Goal: Transaction & Acquisition: Subscribe to service/newsletter

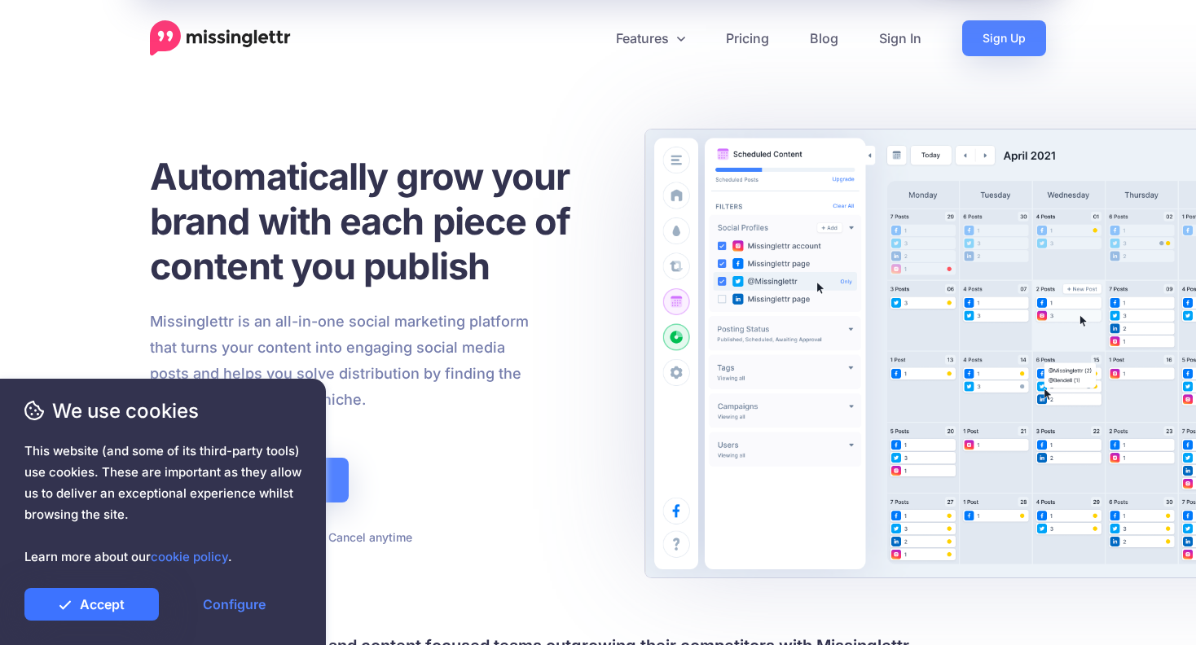
click at [102, 597] on link "Accept" at bounding box center [91, 604] width 134 height 33
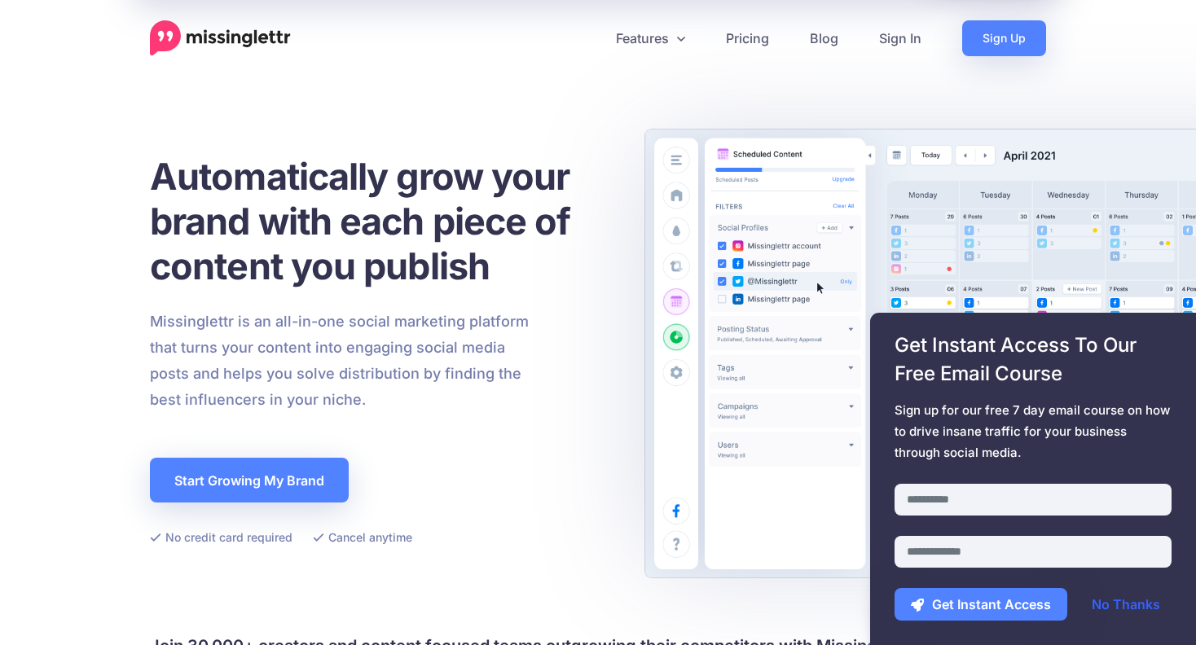
click at [1119, 613] on link "No Thanks" at bounding box center [1125, 604] width 101 height 33
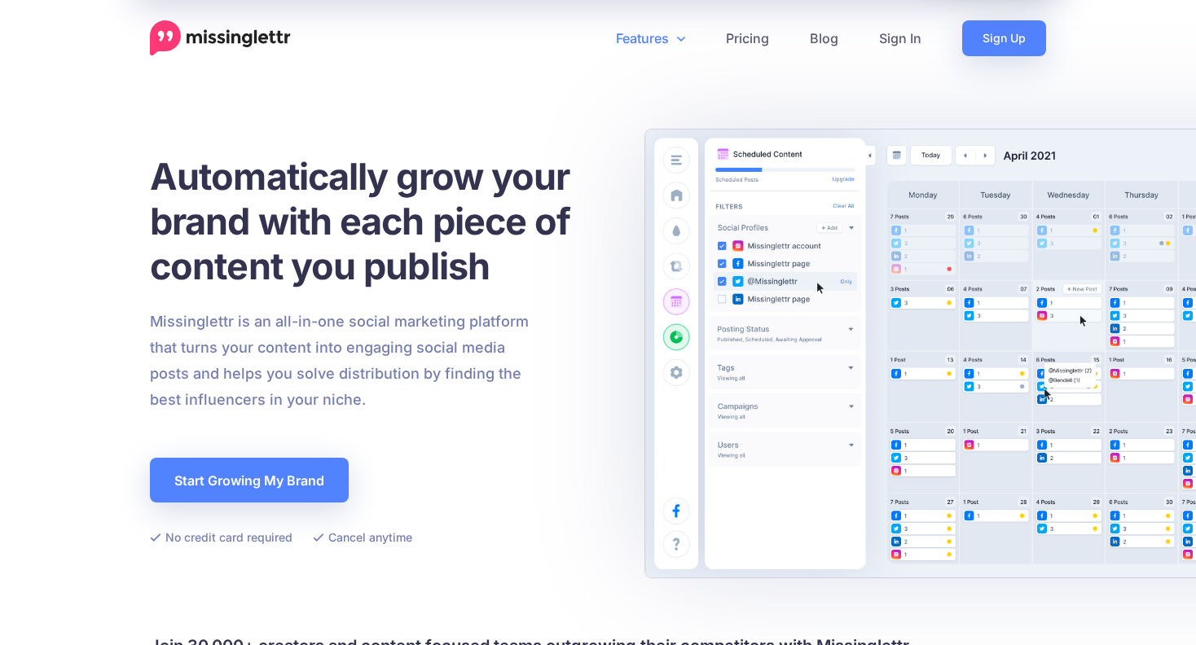
click at [654, 36] on link "Features" at bounding box center [651, 38] width 110 height 36
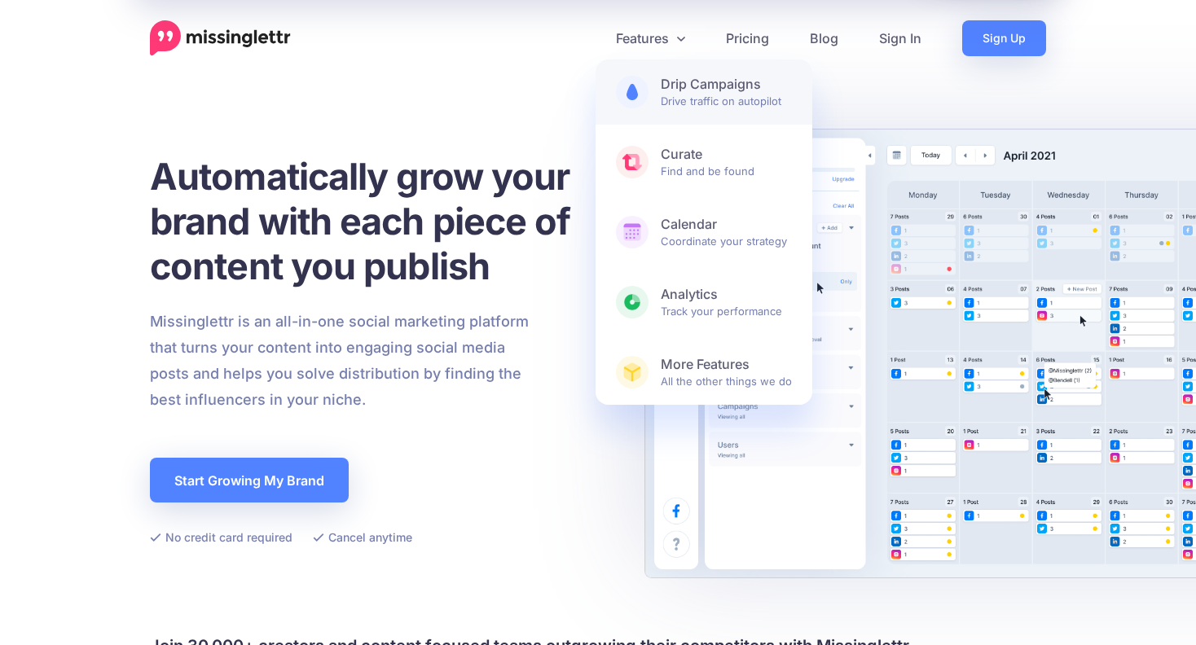
click at [754, 99] on span "Drip Campaigns Drive traffic on autopilot" at bounding box center [726, 92] width 131 height 33
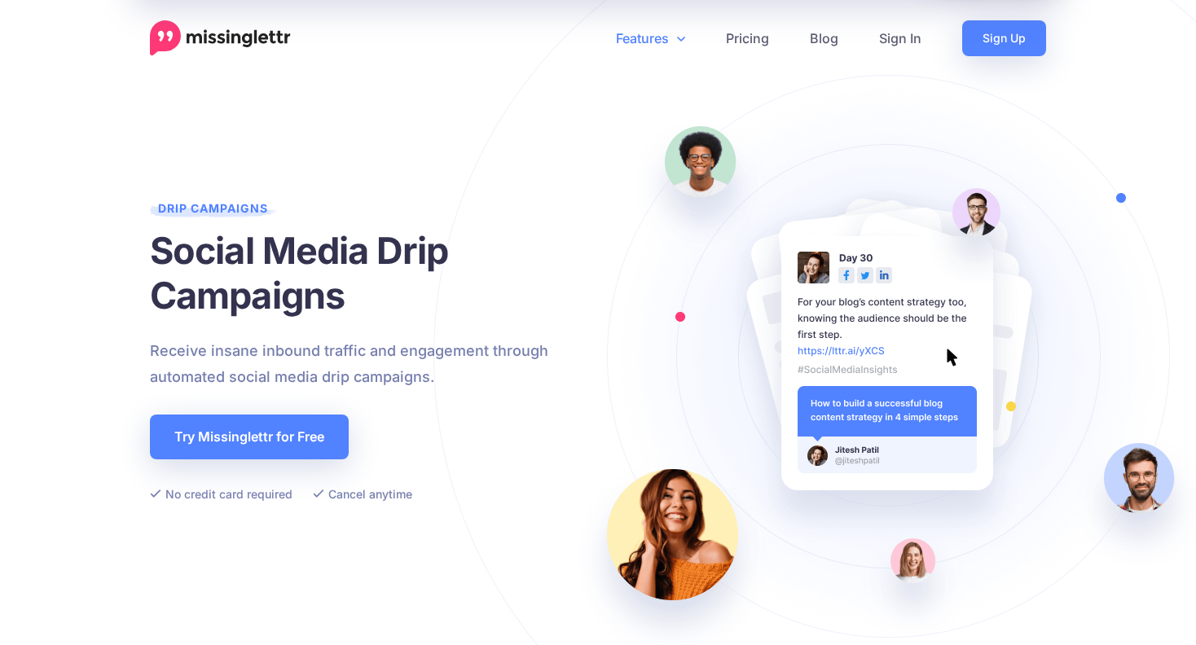
click at [664, 33] on link "Features" at bounding box center [651, 38] width 110 height 36
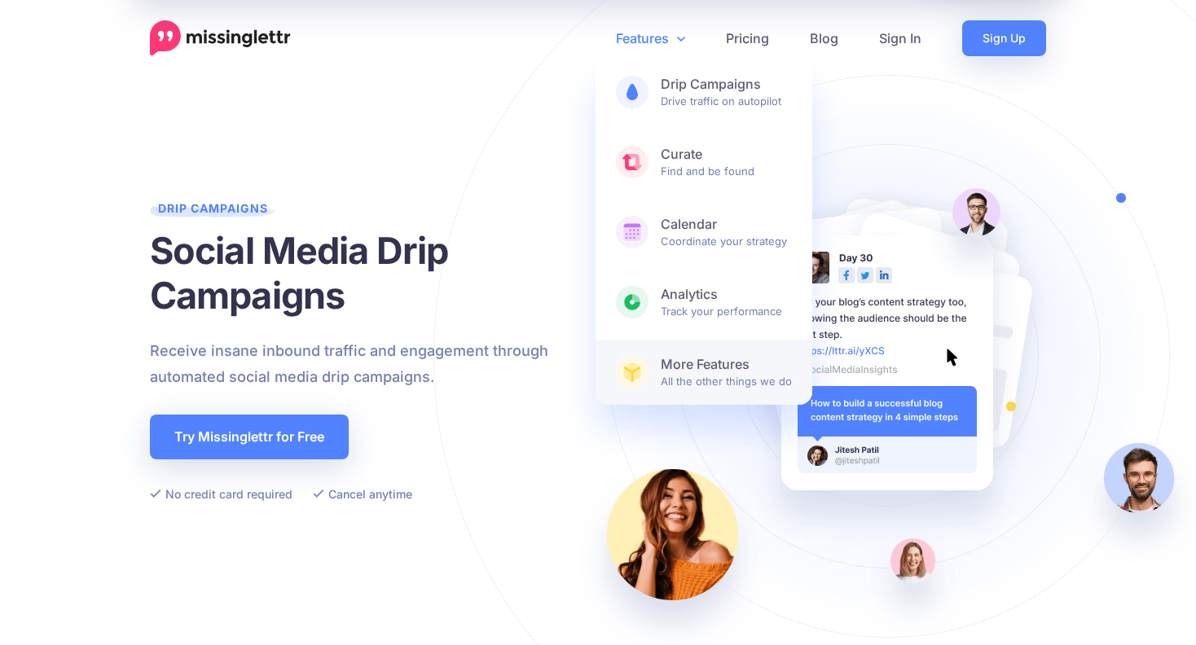
click at [705, 369] on b "More Features" at bounding box center [726, 364] width 131 height 17
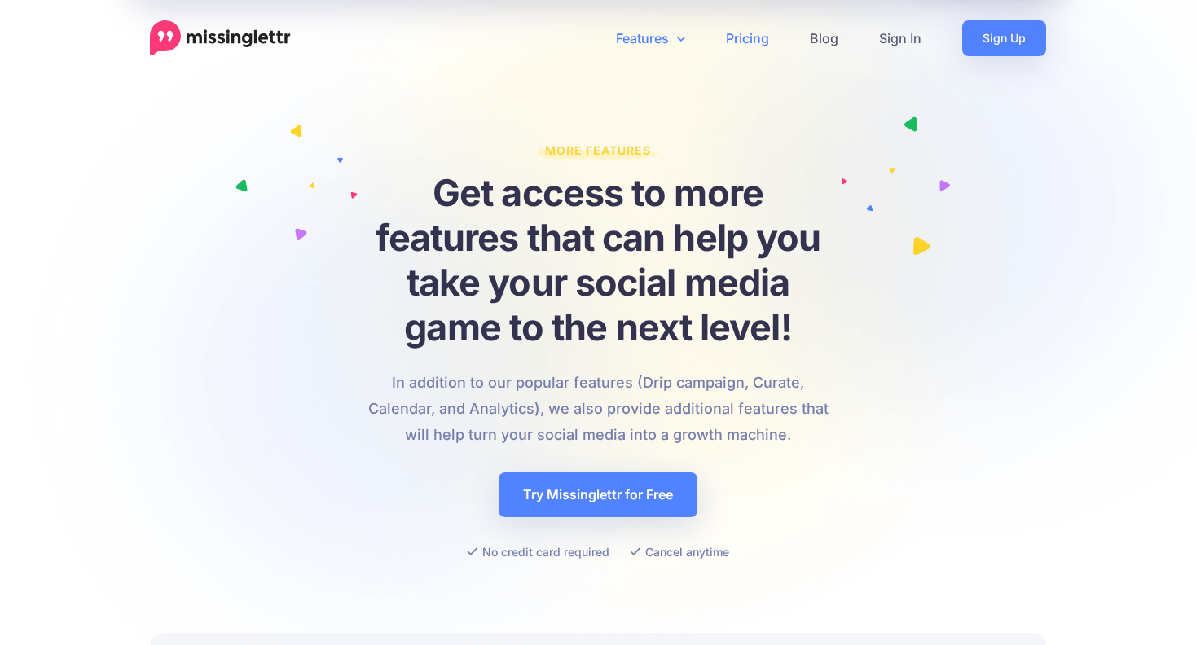
click at [752, 40] on link "Pricing" at bounding box center [748, 38] width 84 height 36
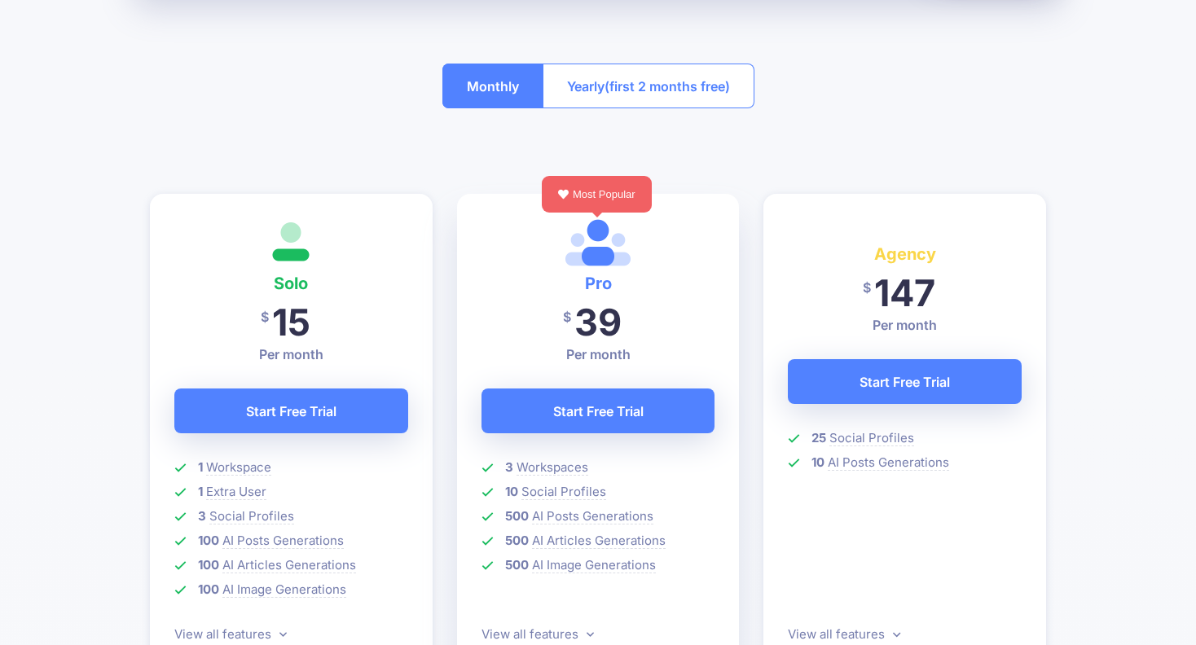
scroll to position [319, 0]
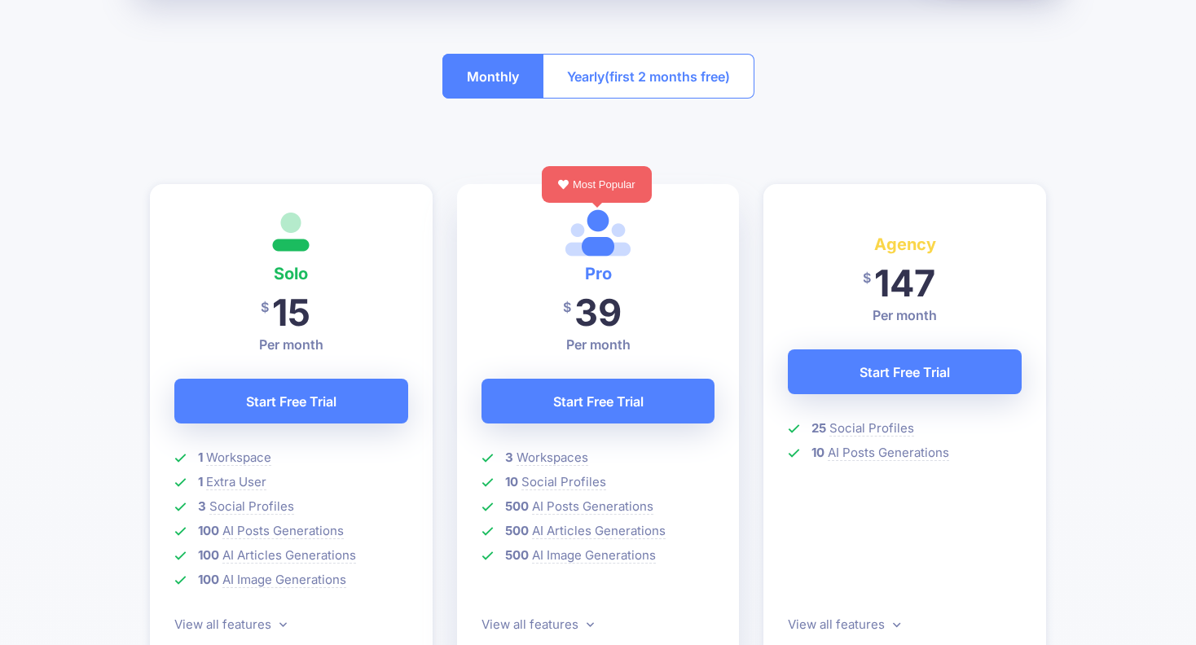
click at [671, 77] on span "(first 2 months free)" at bounding box center [667, 77] width 125 height 26
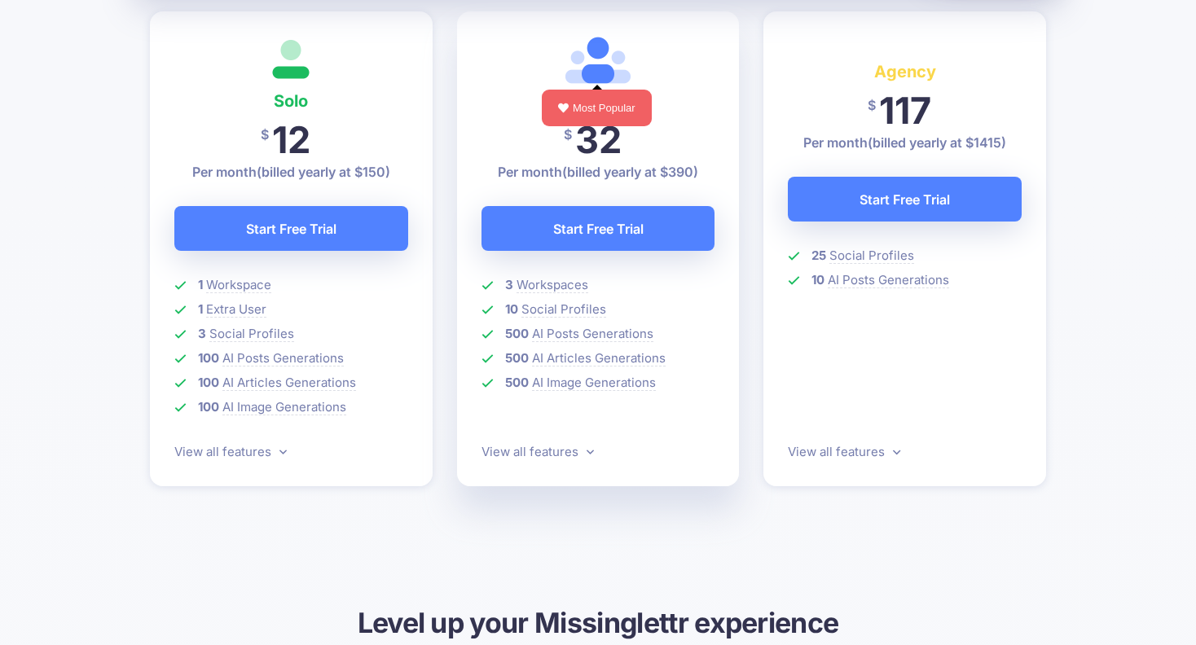
scroll to position [494, 0]
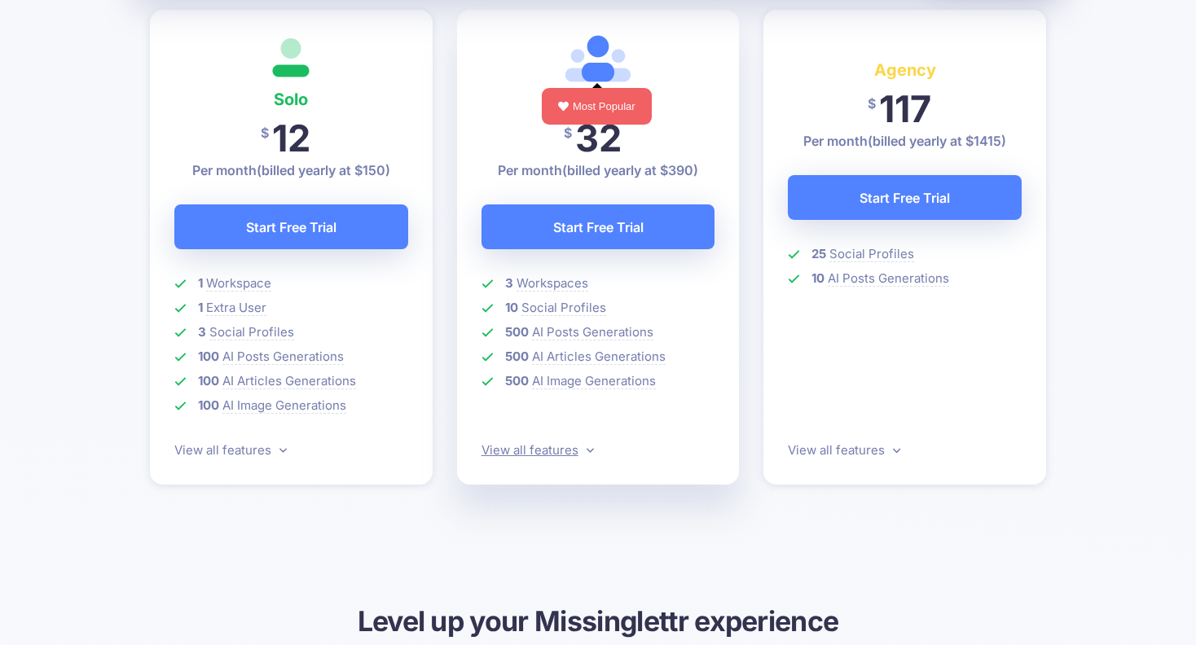
click at [548, 451] on link "View all features" at bounding box center [538, 449] width 112 height 15
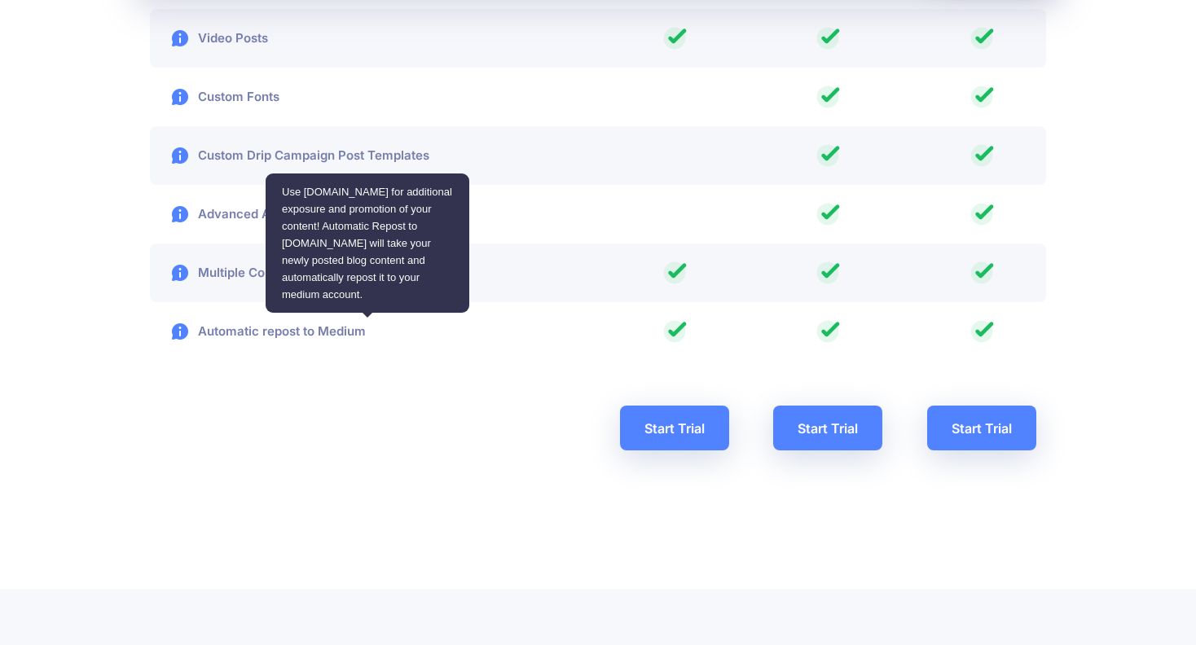
scroll to position [2955, 0]
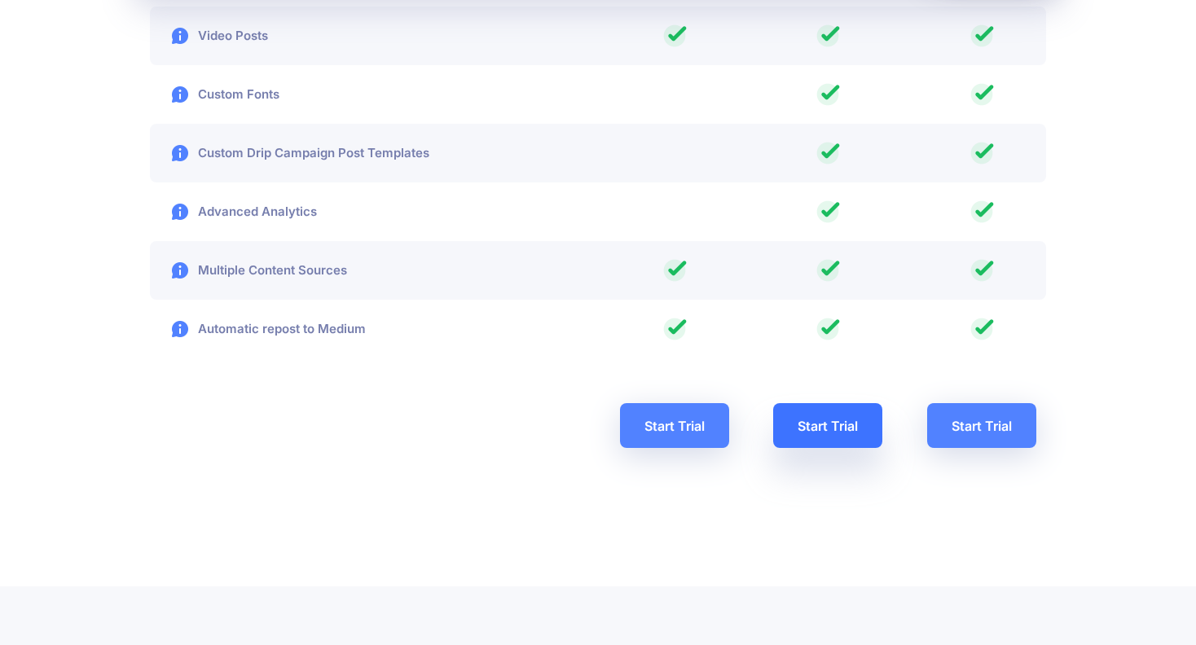
click at [817, 430] on link "Start Trial" at bounding box center [827, 425] width 109 height 45
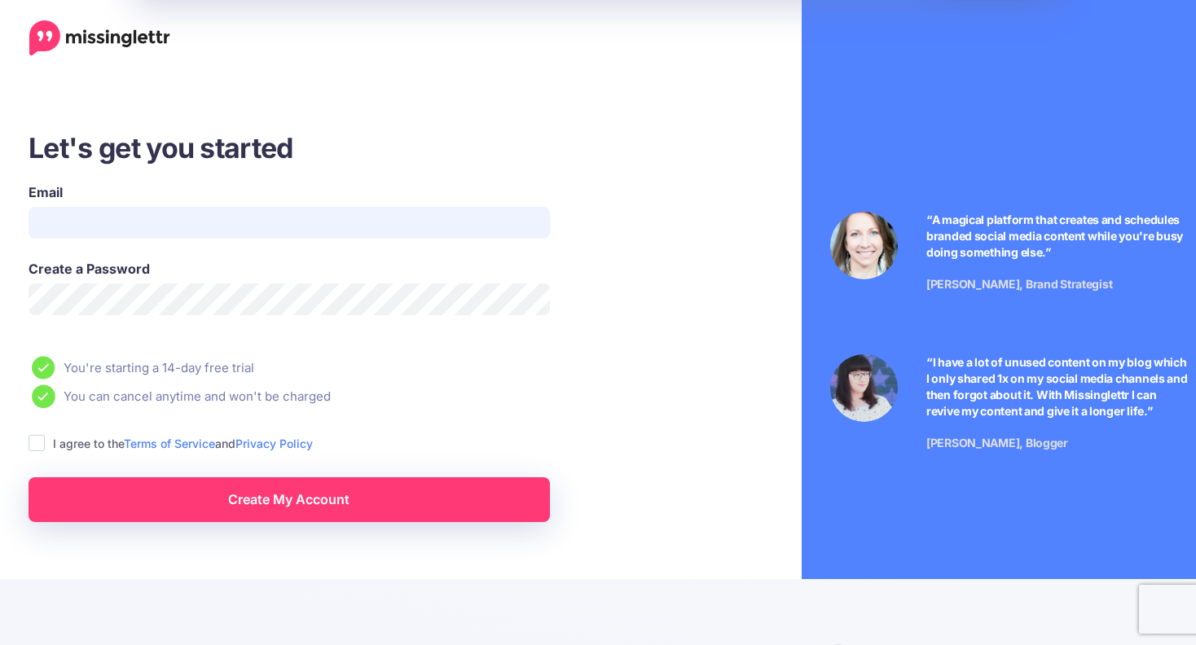
click at [256, 232] on input "Email" at bounding box center [289, 223] width 521 height 32
type input "**********"
click at [38, 447] on ins at bounding box center [37, 443] width 16 height 16
click at [187, 486] on link "Create My Account" at bounding box center [289, 499] width 521 height 45
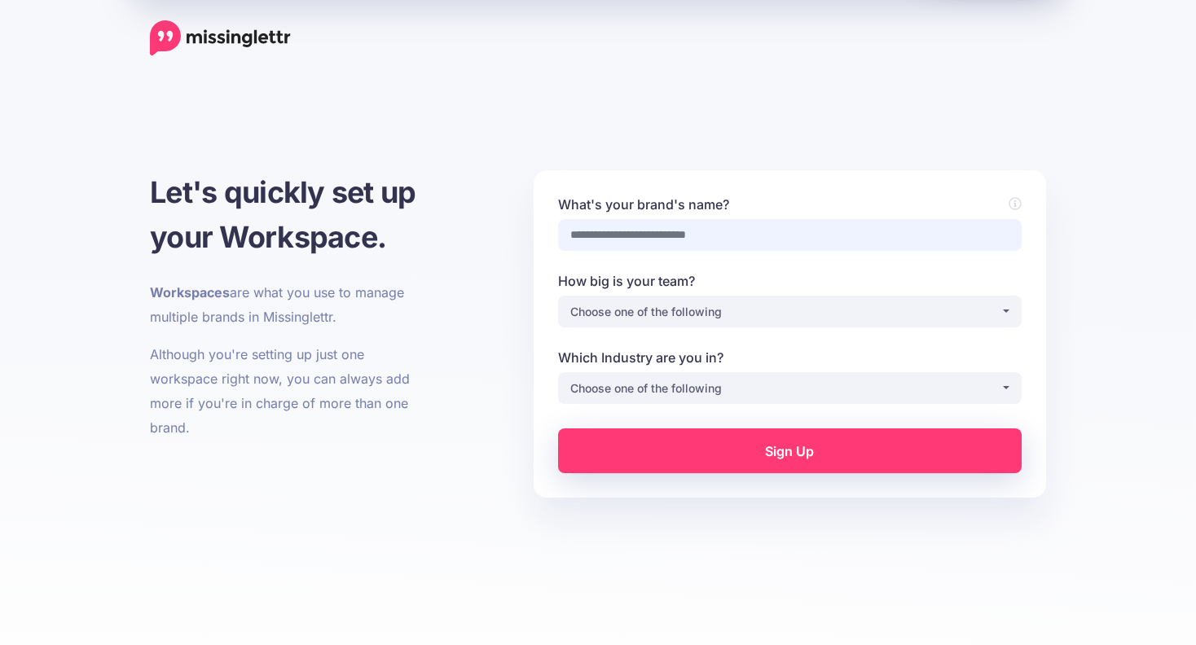
click at [673, 248] on input "What's your brand's name?" at bounding box center [790, 235] width 464 height 32
type input "***"
click at [689, 319] on div "Choose one of the following" at bounding box center [785, 312] width 430 height 20
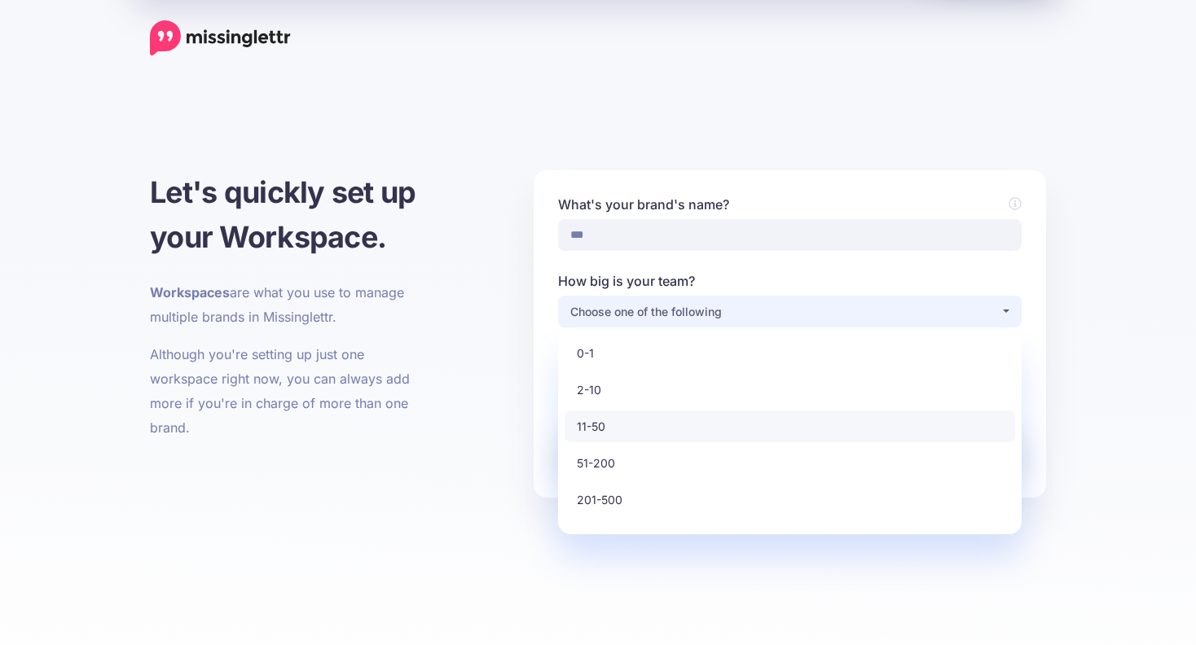
click at [610, 413] on link "11-50" at bounding box center [790, 427] width 451 height 32
select select "*"
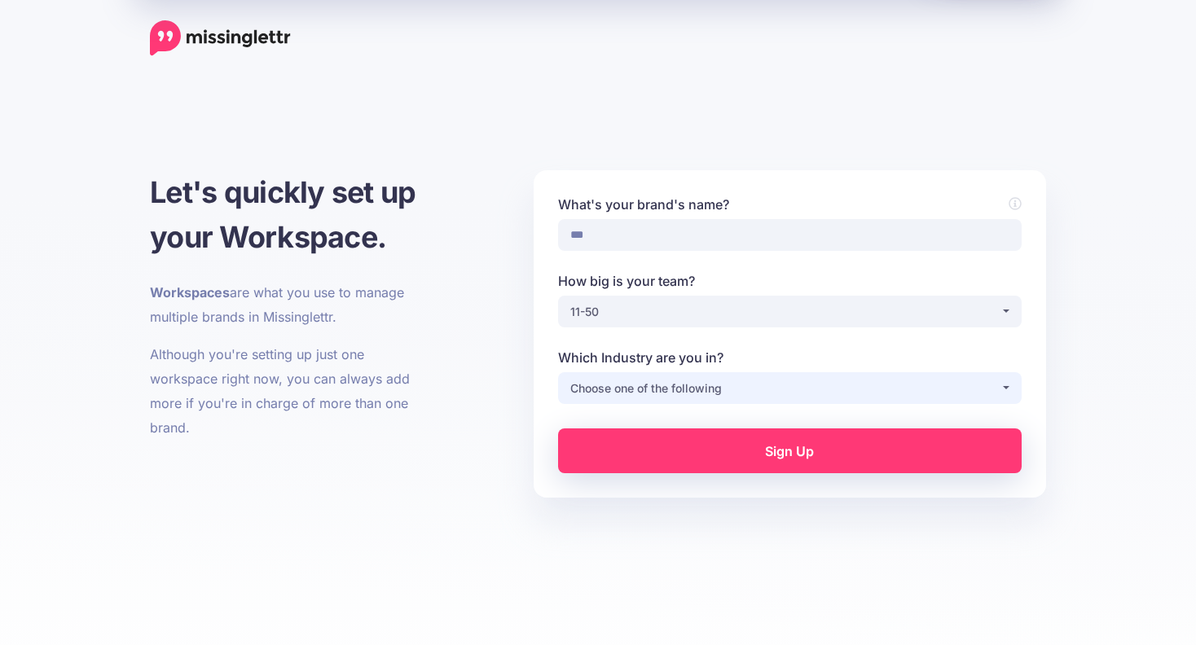
click at [648, 387] on div "Choose one of the following" at bounding box center [785, 389] width 430 height 20
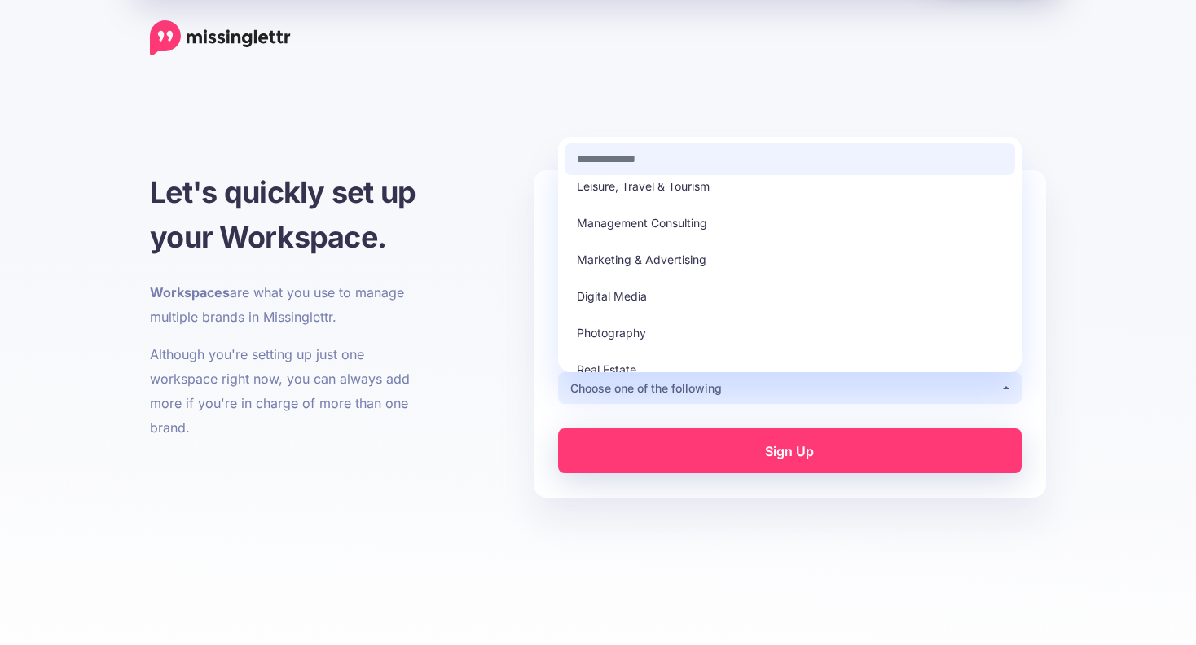
scroll to position [310, 0]
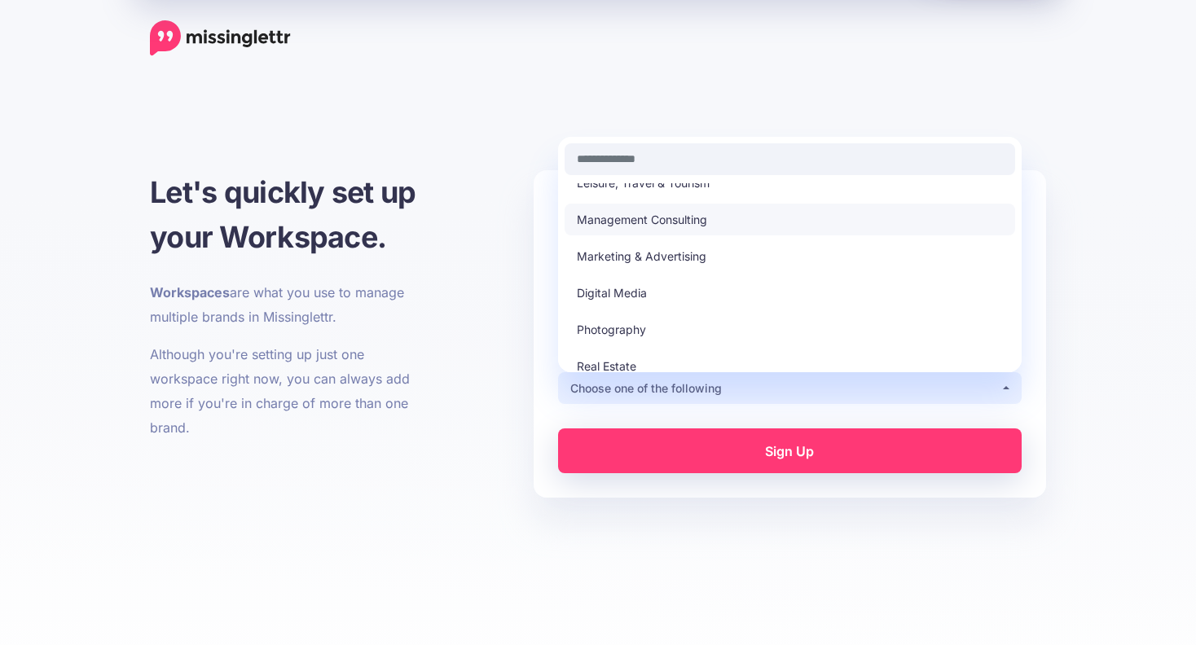
click at [686, 227] on span "Management Consulting" at bounding box center [642, 220] width 130 height 20
select select "**********"
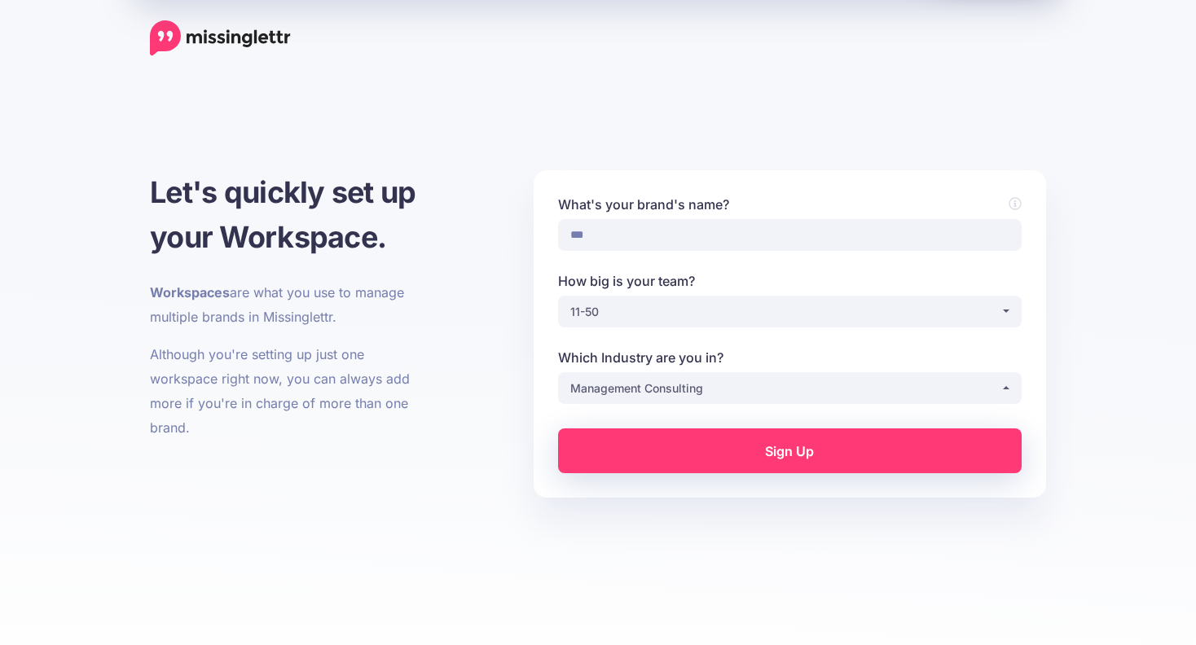
click at [783, 456] on link "Sign Up" at bounding box center [790, 451] width 464 height 45
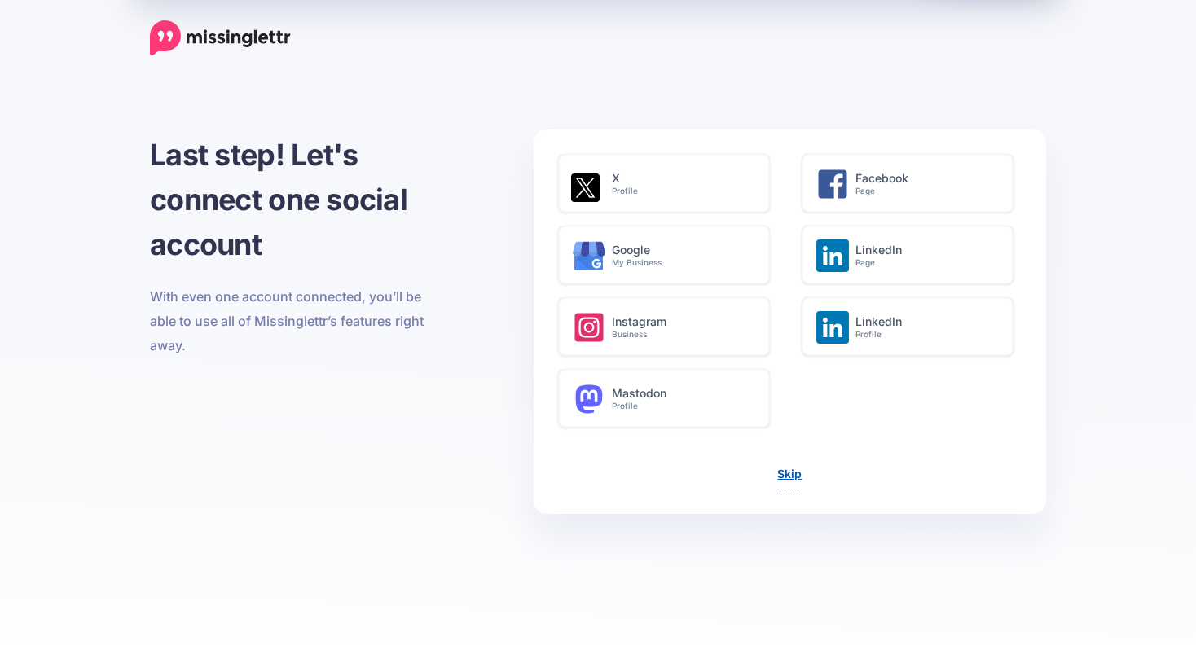
click at [789, 469] on link "Skip" at bounding box center [789, 474] width 24 height 14
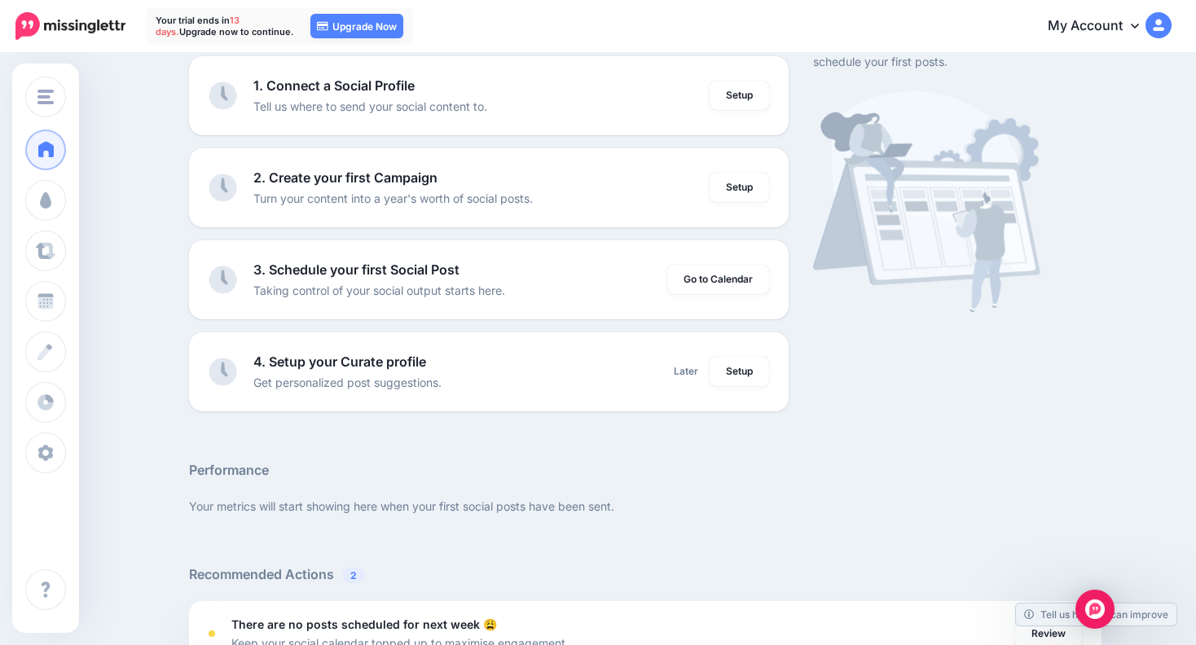
scroll to position [169, 0]
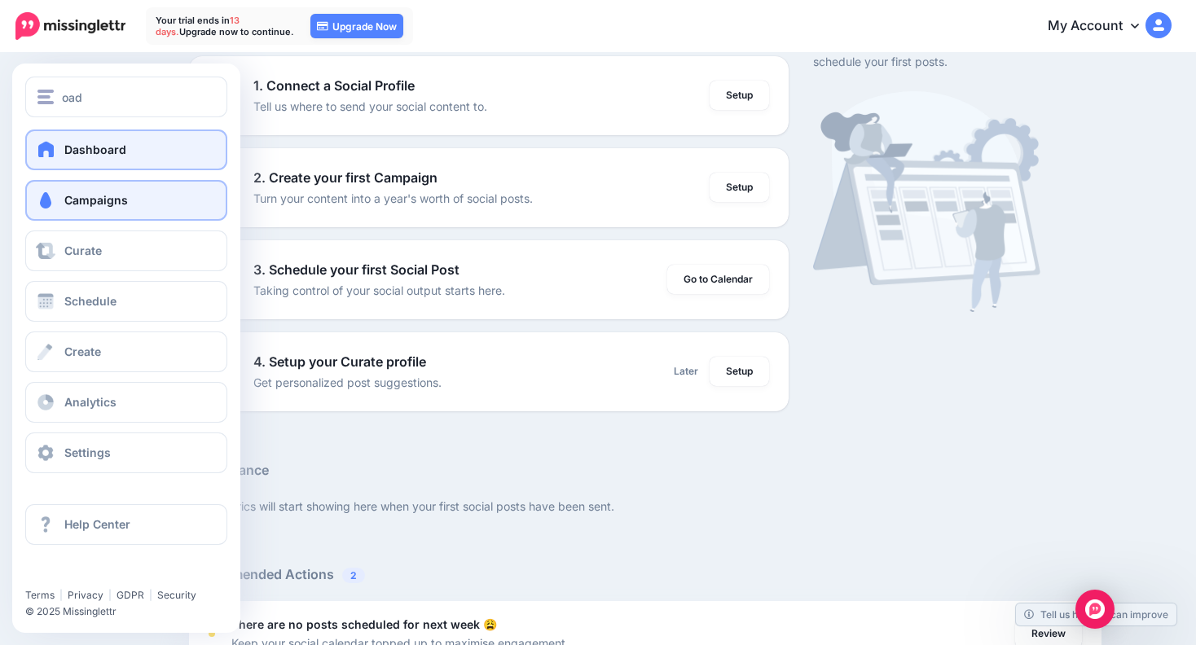
click at [103, 201] on span "Campaigns" at bounding box center [96, 200] width 64 height 14
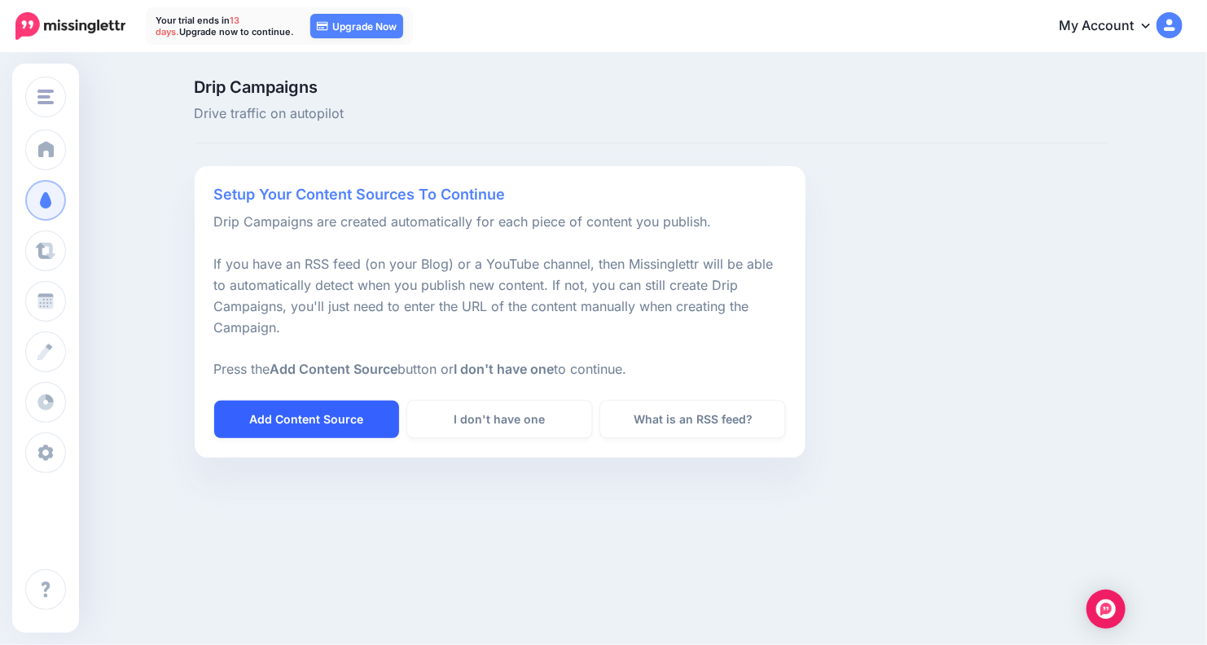
click at [325, 414] on link "Add Content Source" at bounding box center [306, 419] width 185 height 37
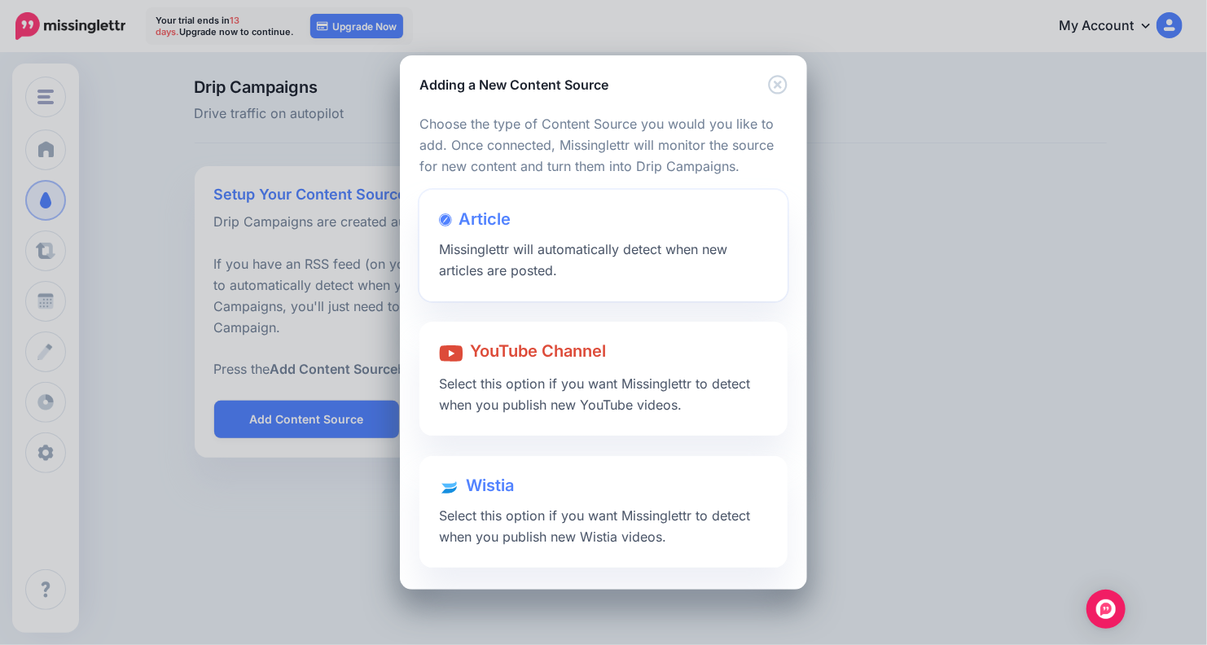
click at [506, 224] on span "Article" at bounding box center [485, 219] width 52 height 20
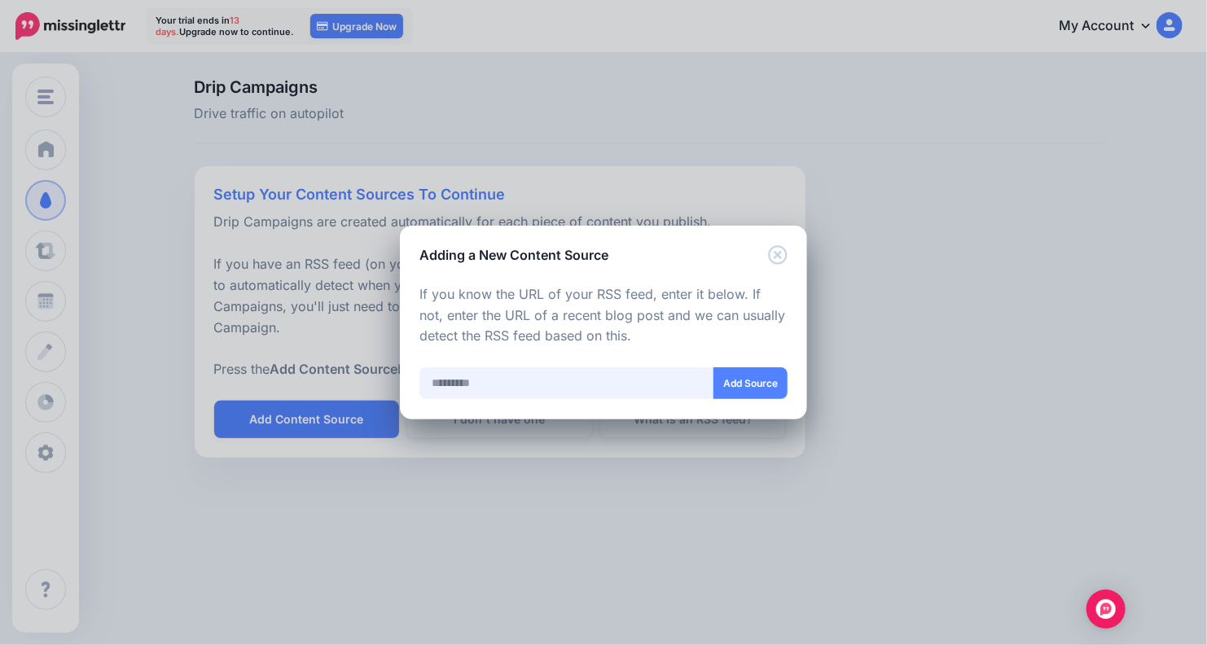
click at [487, 390] on input "text" at bounding box center [567, 383] width 295 height 32
paste input "**********"
click at [741, 397] on button "Add Source" at bounding box center [750, 383] width 74 height 32
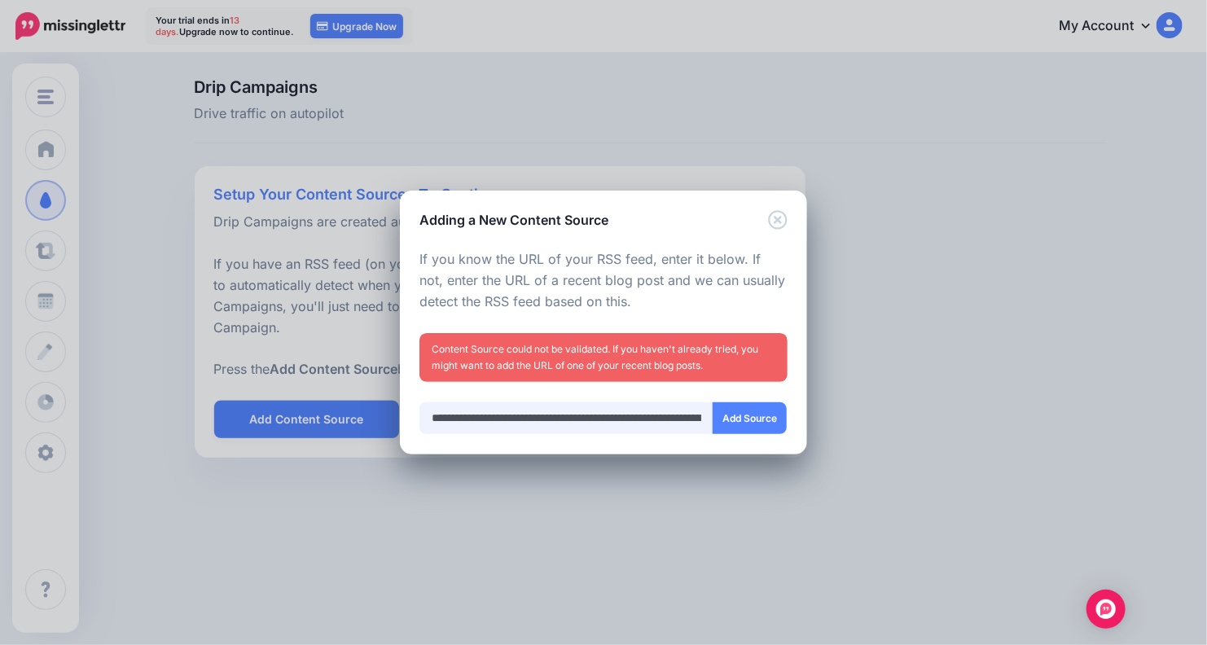
click at [468, 418] on input "**********" at bounding box center [567, 418] width 294 height 32
type input "**********"
click at [740, 418] on button "Add Source" at bounding box center [750, 418] width 74 height 32
click at [781, 221] on icon "Close" at bounding box center [778, 220] width 20 height 20
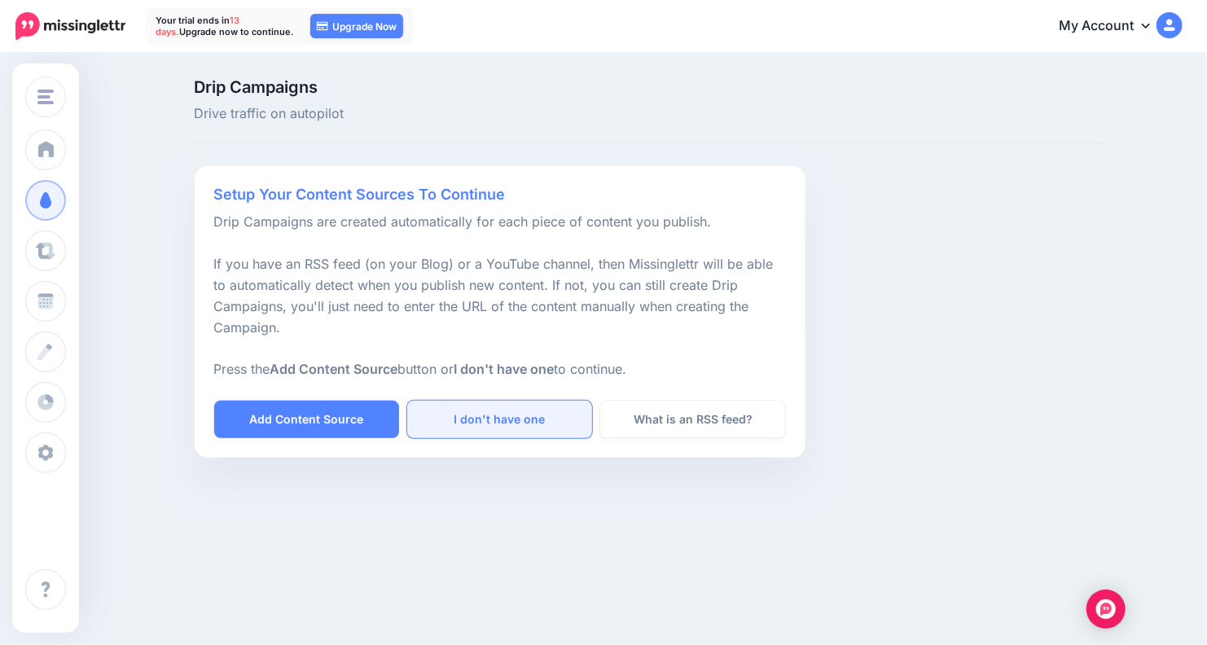
click at [482, 424] on link "I don't have one" at bounding box center [499, 419] width 185 height 37
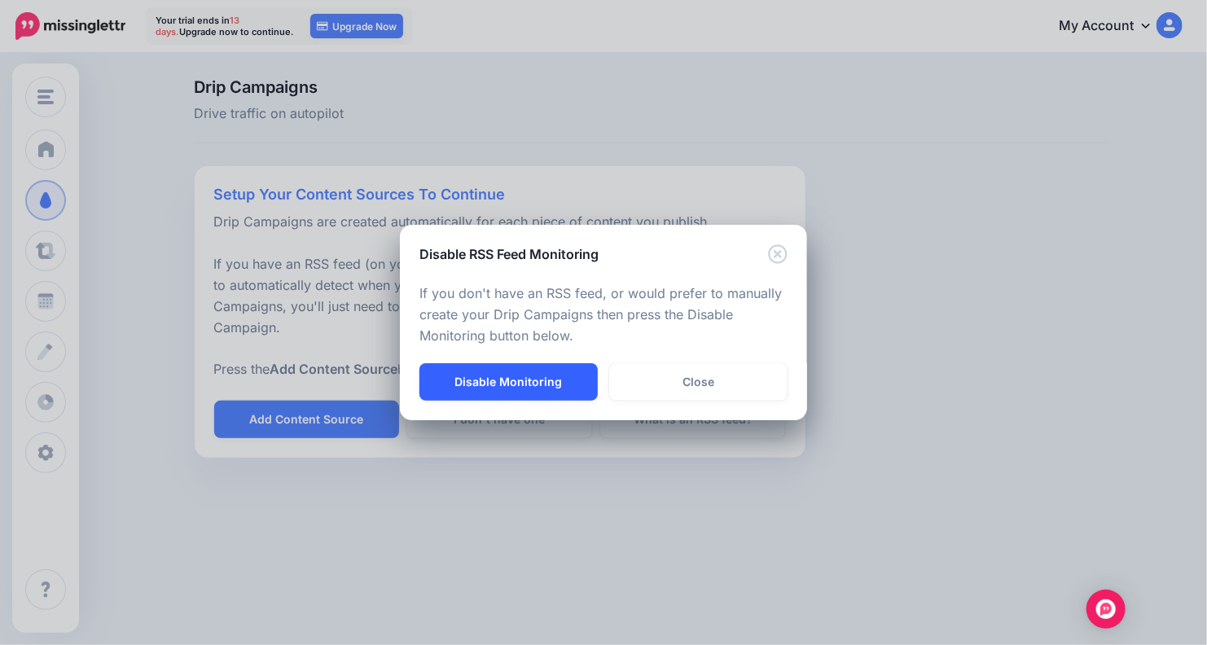
click at [526, 372] on button "Disable Monitoring" at bounding box center [509, 381] width 178 height 37
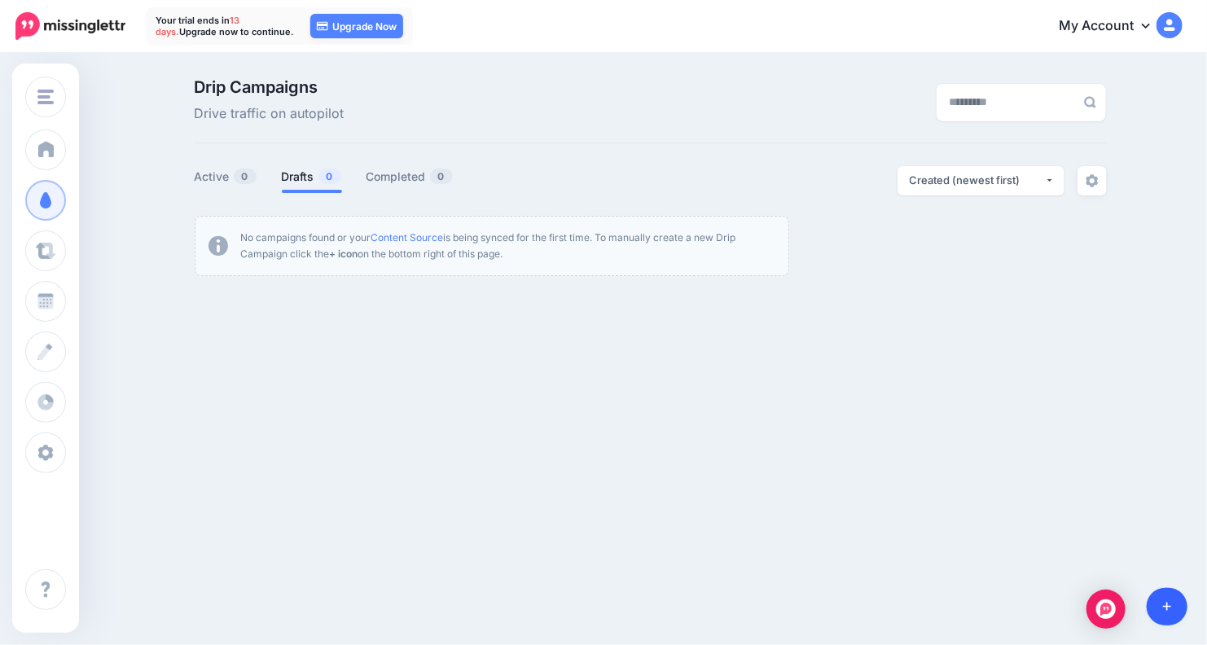
click at [1177, 609] on link at bounding box center [1168, 606] width 42 height 37
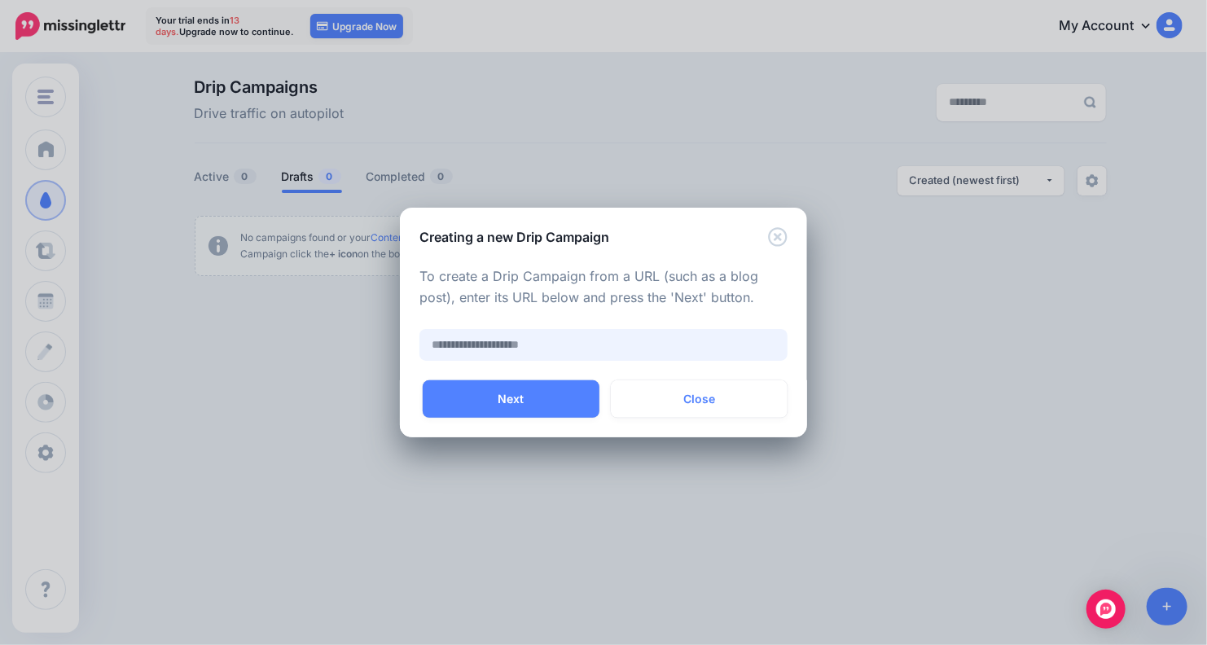
paste input "**********"
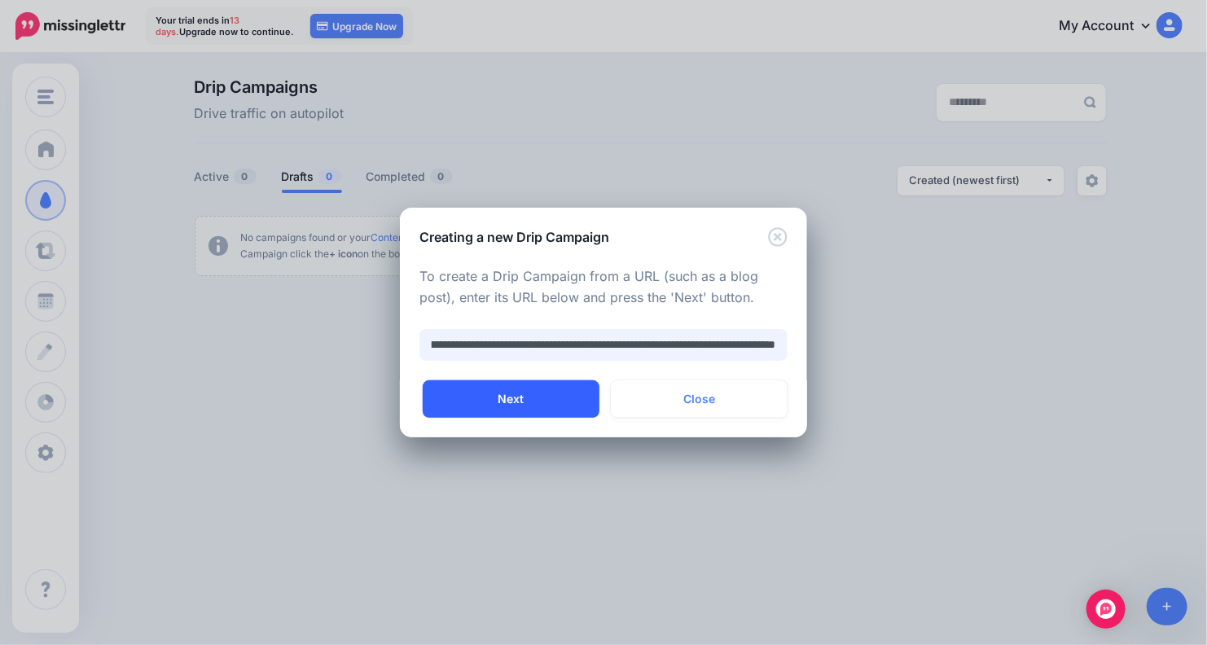
type input "**********"
click at [525, 400] on button "Next" at bounding box center [511, 398] width 177 height 37
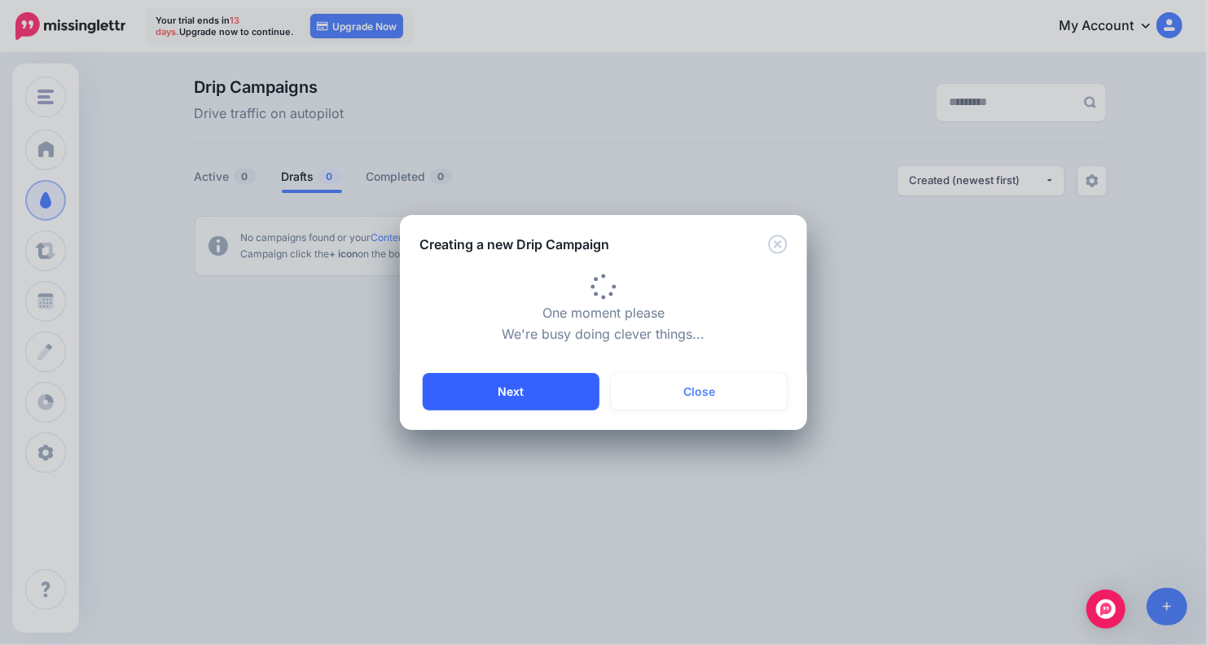
type input "**********"
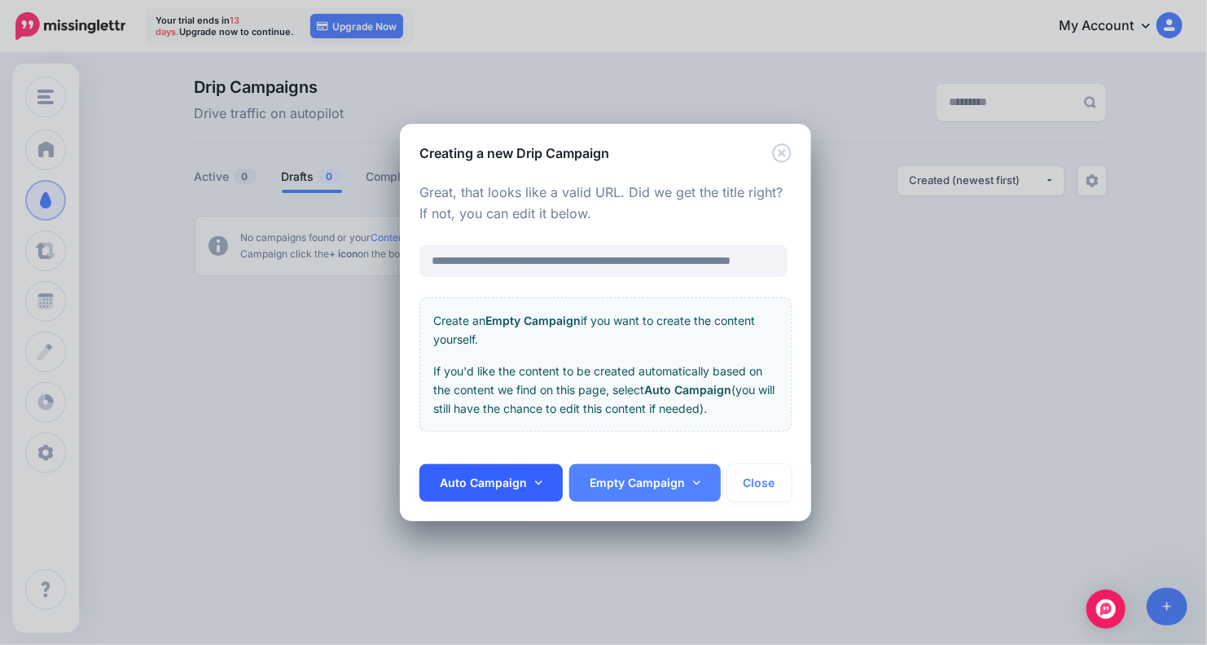
click at [540, 478] on icon at bounding box center [538, 482] width 7 height 11
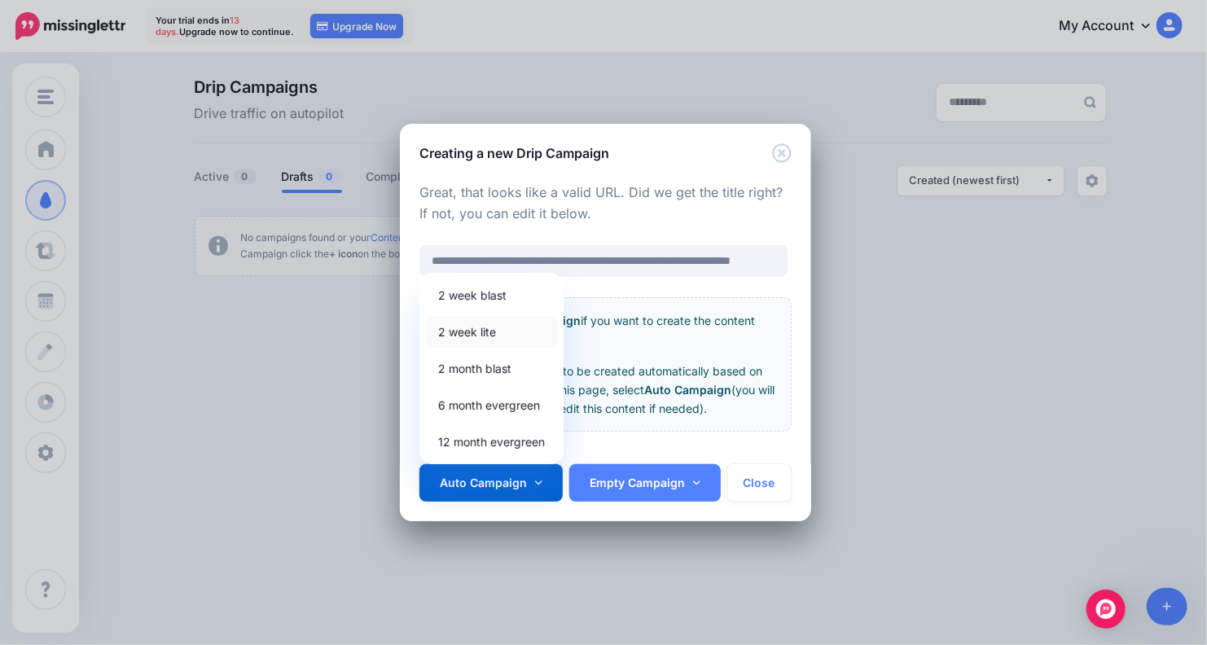
click at [493, 323] on link "2 week lite" at bounding box center [491, 332] width 131 height 32
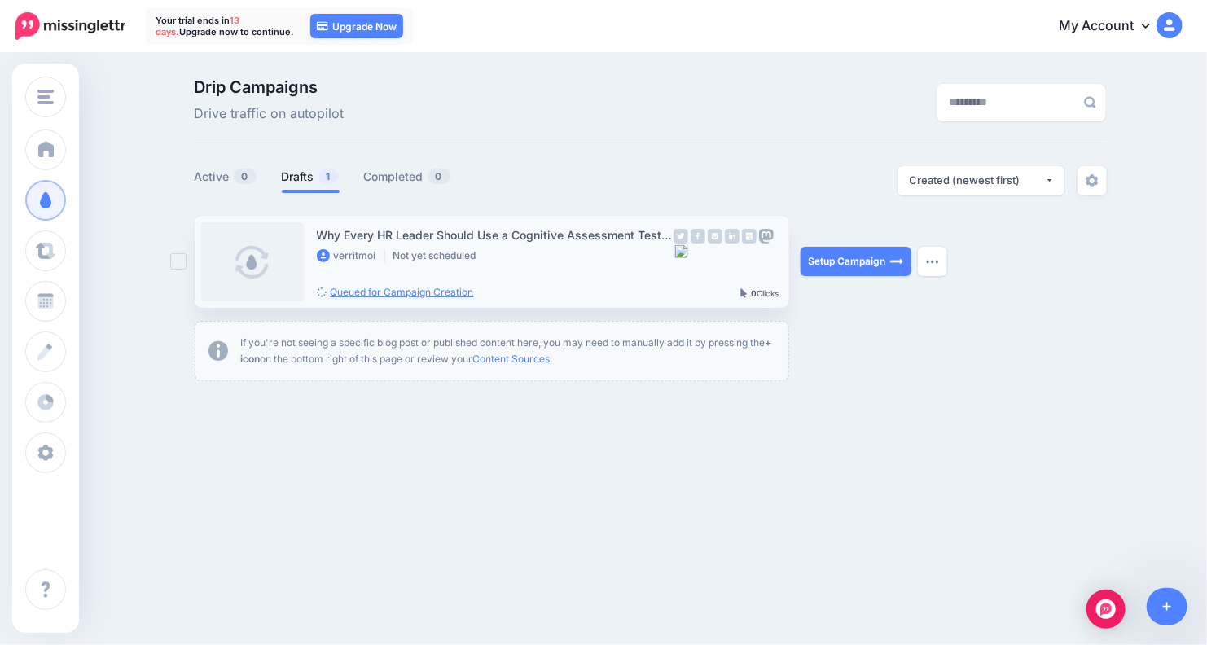
click at [375, 289] on link "Queued for Campaign Creation" at bounding box center [395, 292] width 157 height 12
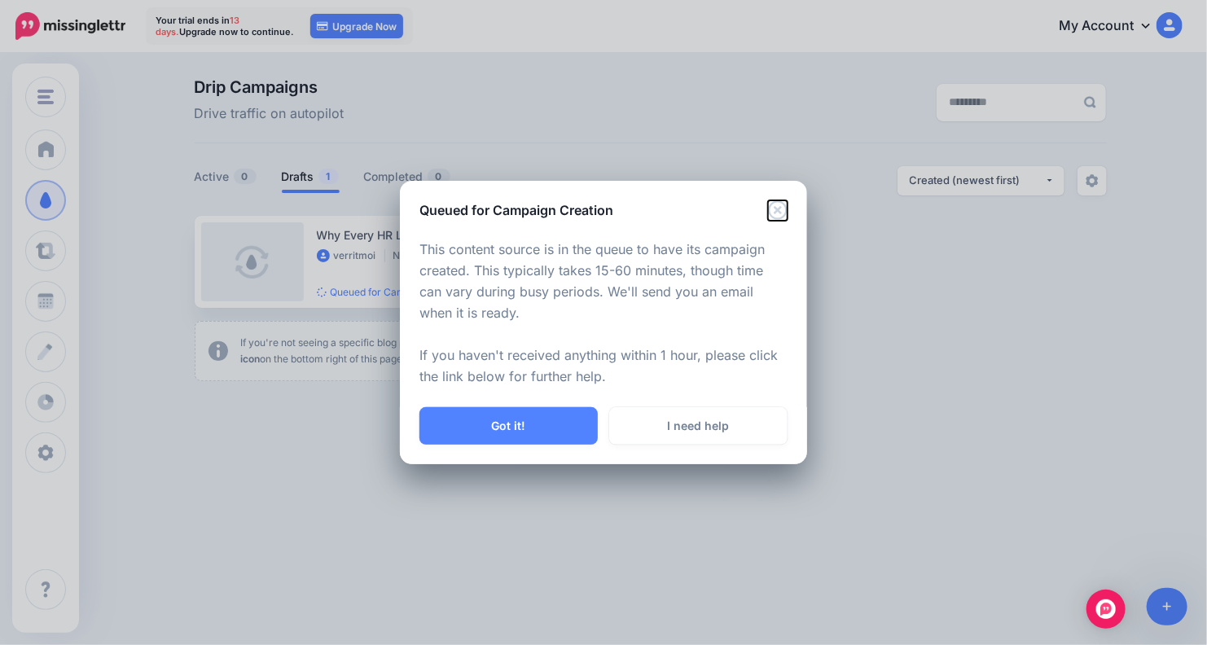
click at [779, 209] on icon "Close" at bounding box center [777, 210] width 19 height 19
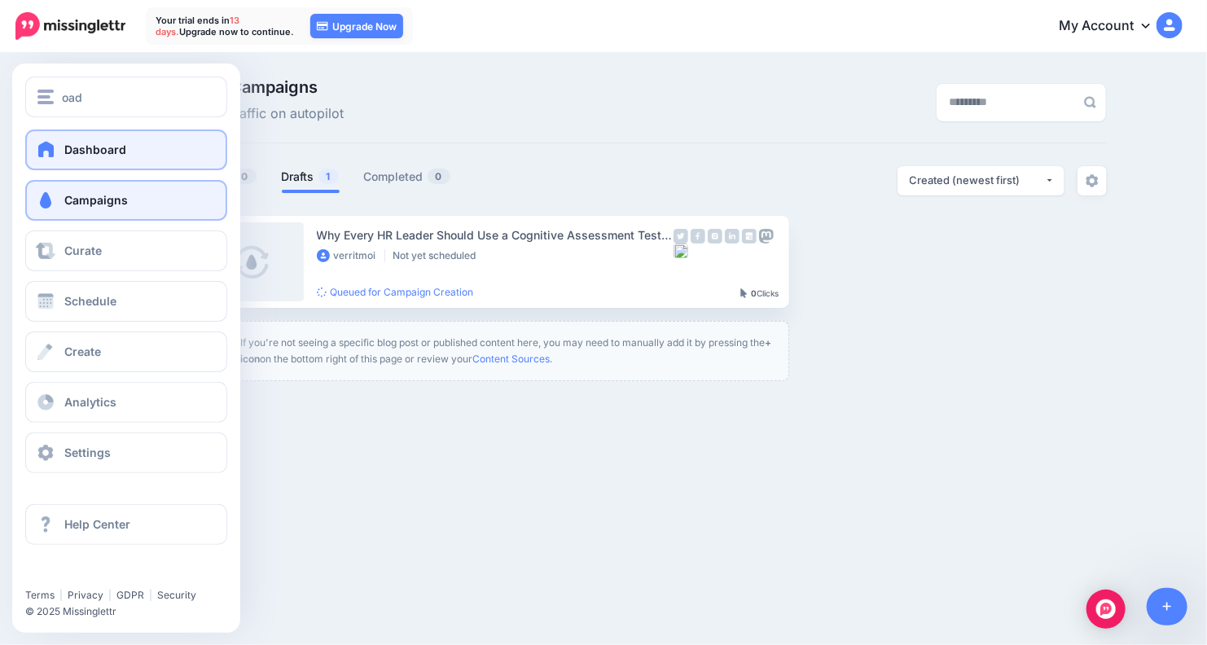
click at [117, 147] on span "Dashboard" at bounding box center [95, 150] width 62 height 14
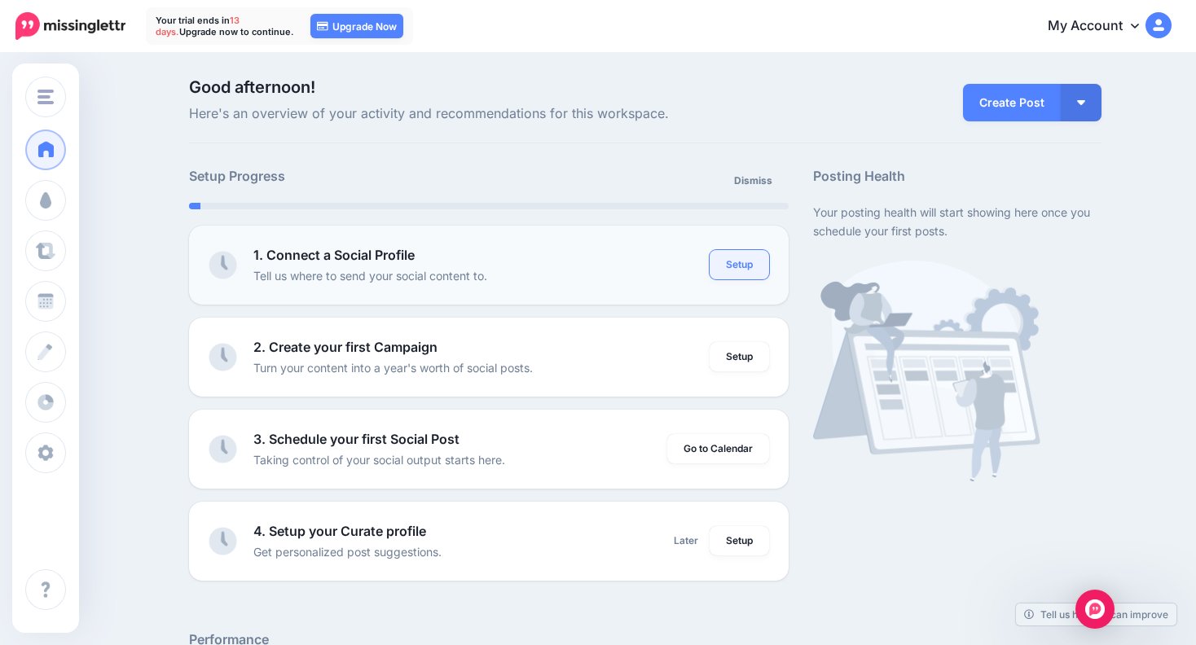
click at [763, 268] on link "Setup" at bounding box center [739, 264] width 59 height 29
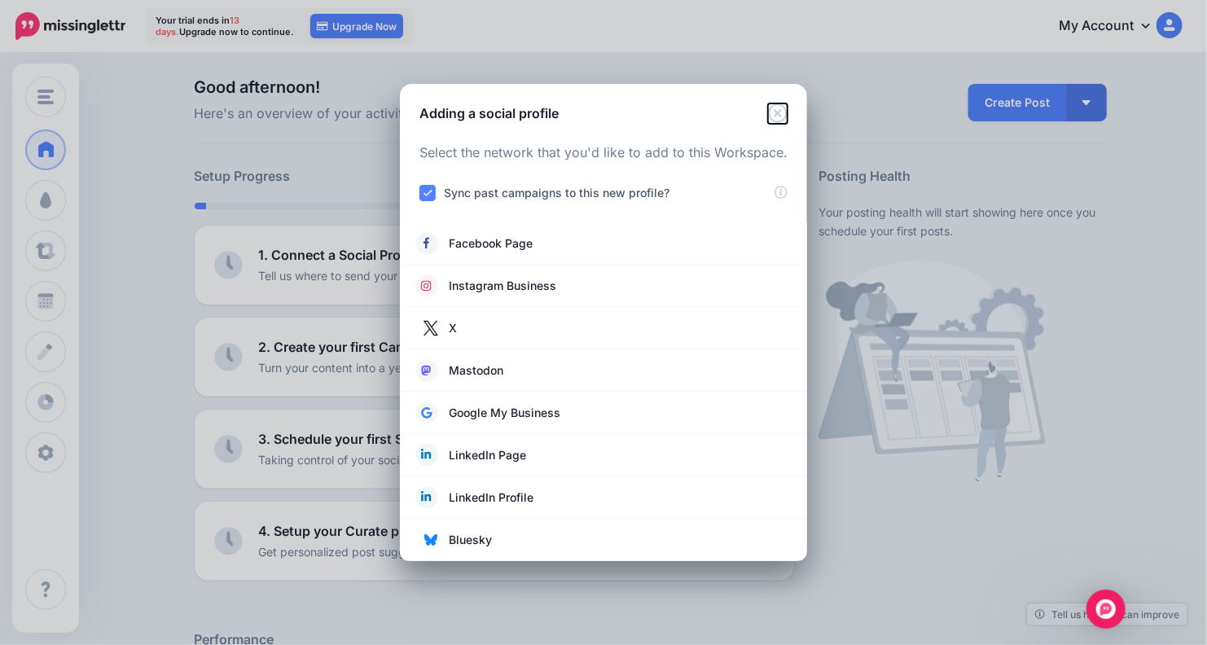
click at [781, 108] on icon "Close" at bounding box center [778, 113] width 20 height 20
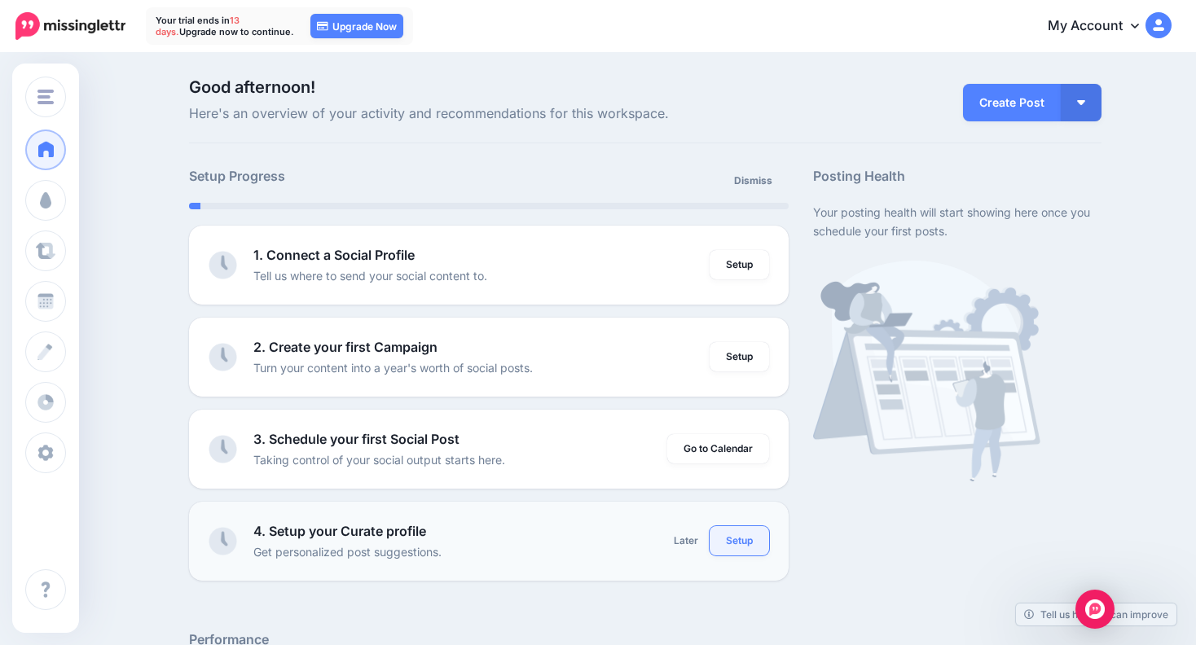
click at [748, 543] on link "Setup" at bounding box center [739, 540] width 59 height 29
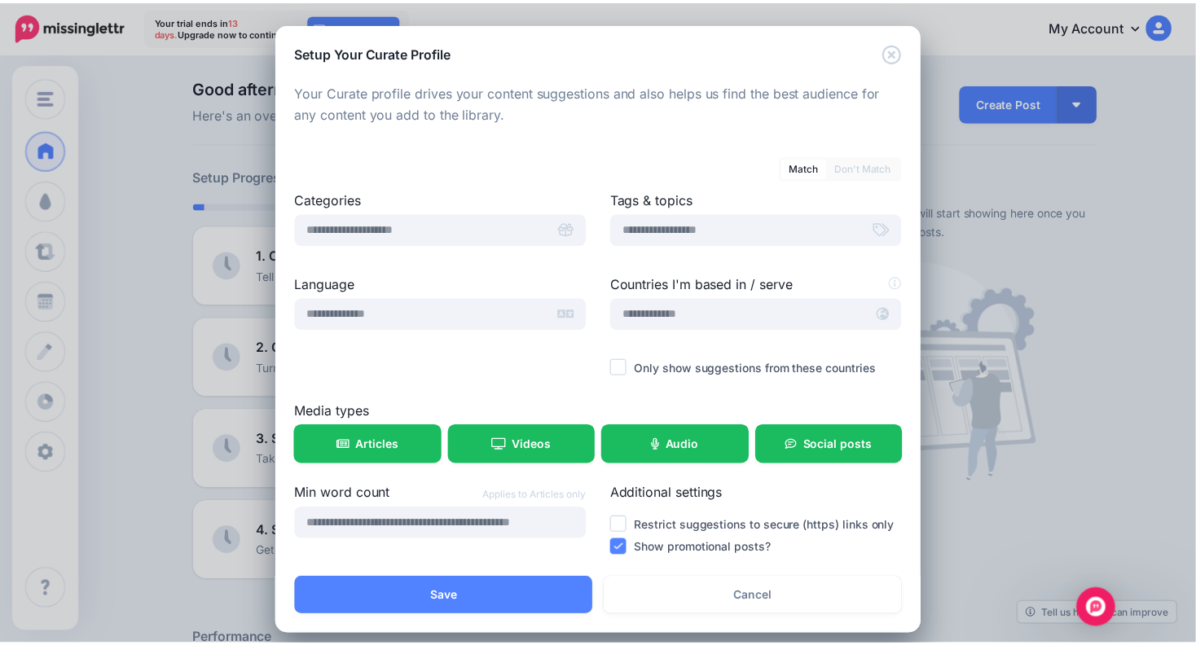
scroll to position [13, 0]
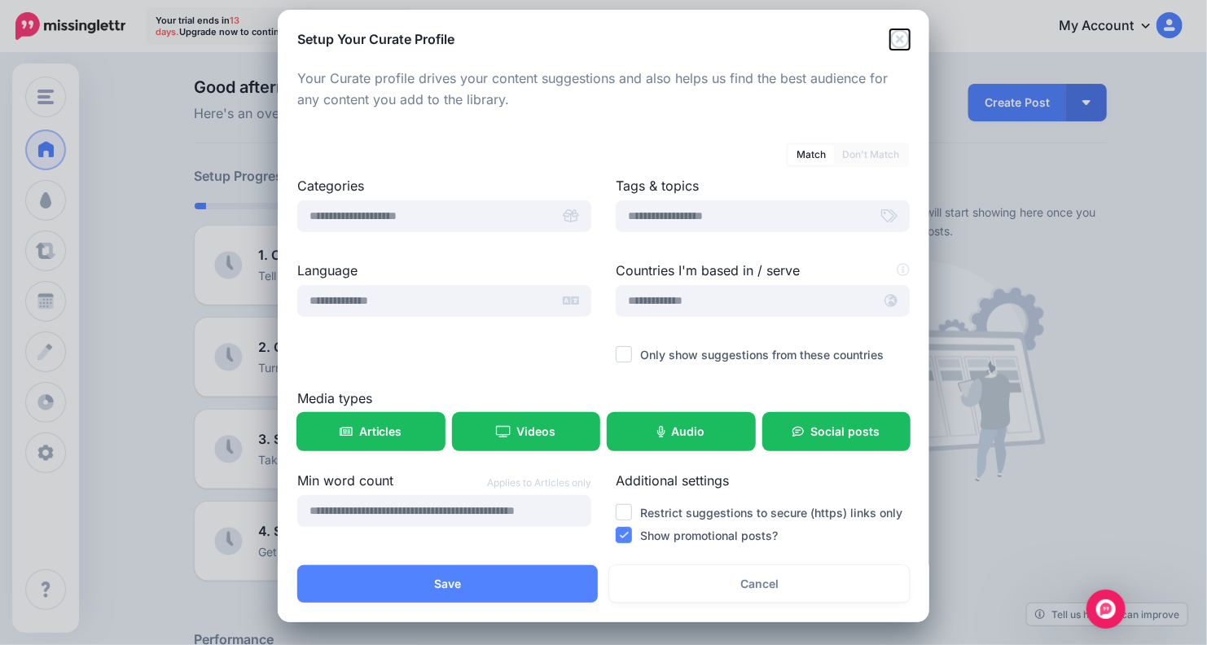
click at [897, 42] on icon "Close" at bounding box center [900, 38] width 19 height 19
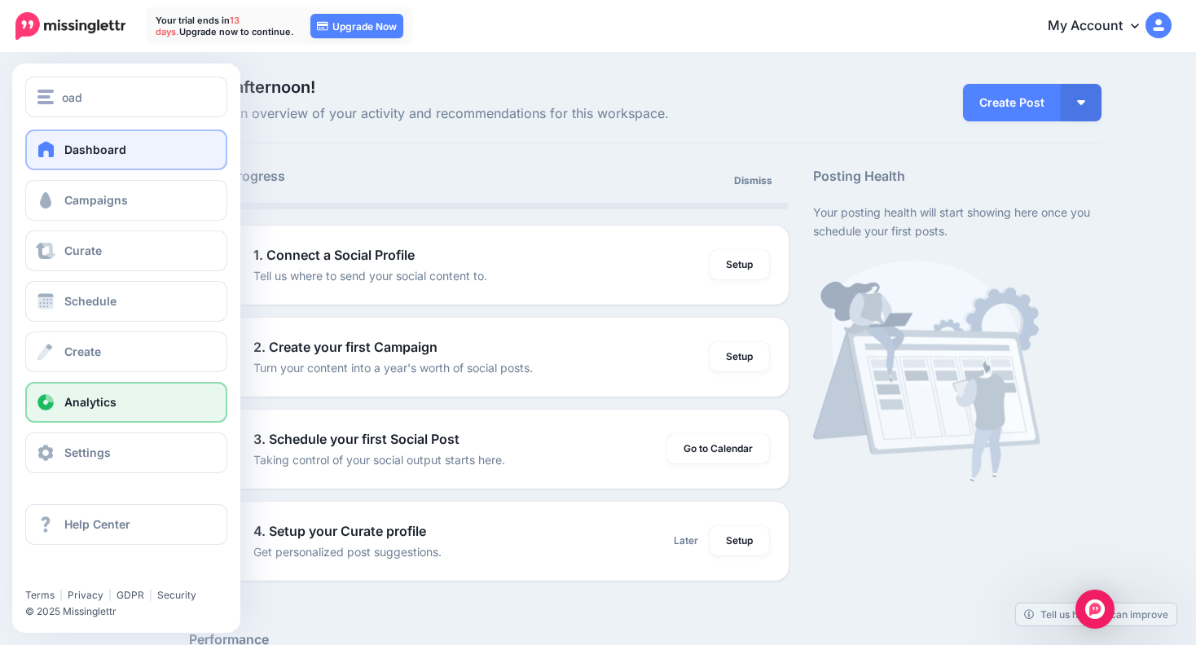
click at [80, 395] on span "Analytics" at bounding box center [90, 402] width 52 height 14
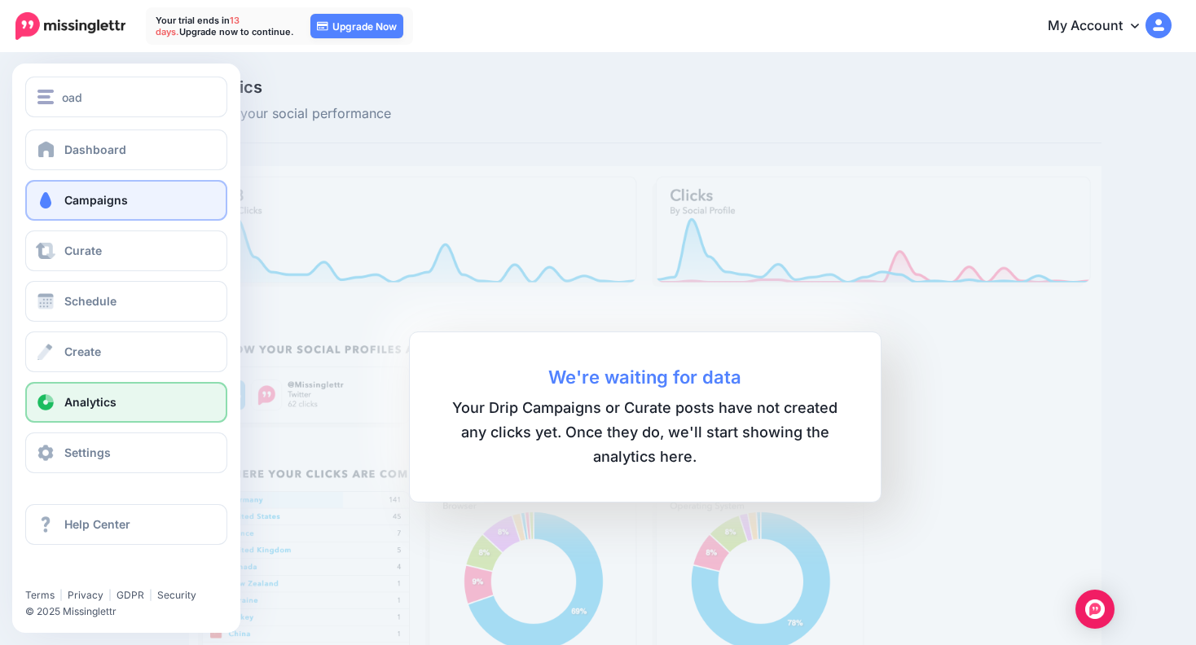
click at [51, 196] on span at bounding box center [45, 200] width 21 height 16
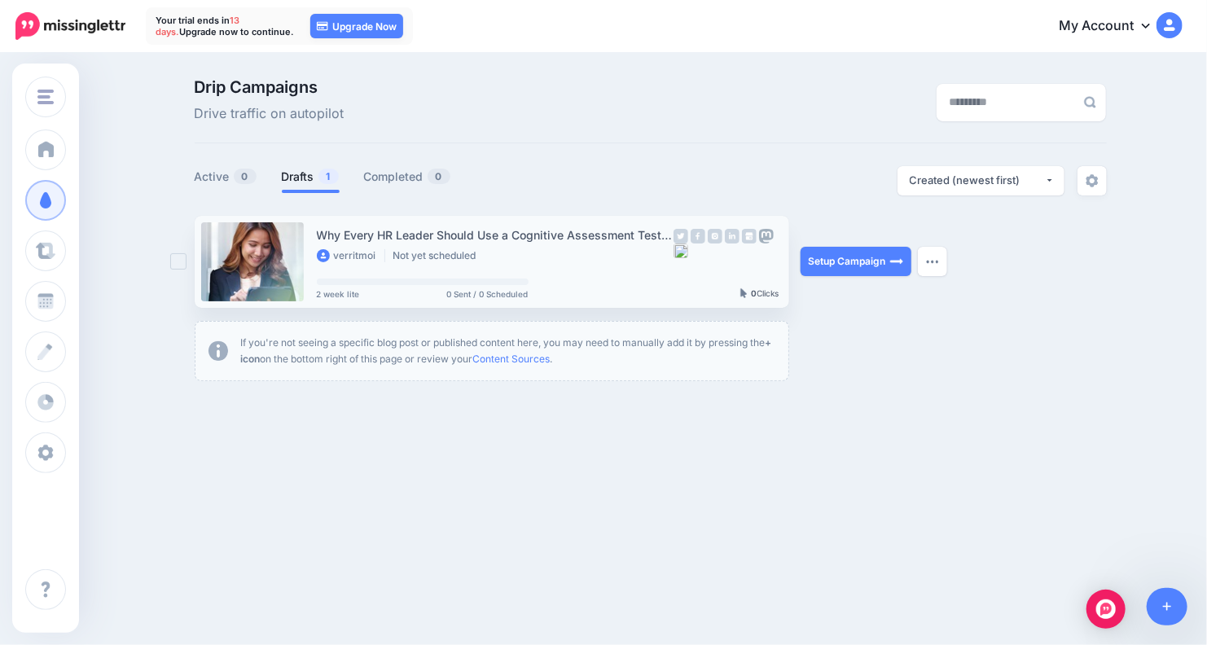
click at [262, 249] on link at bounding box center [252, 261] width 103 height 79
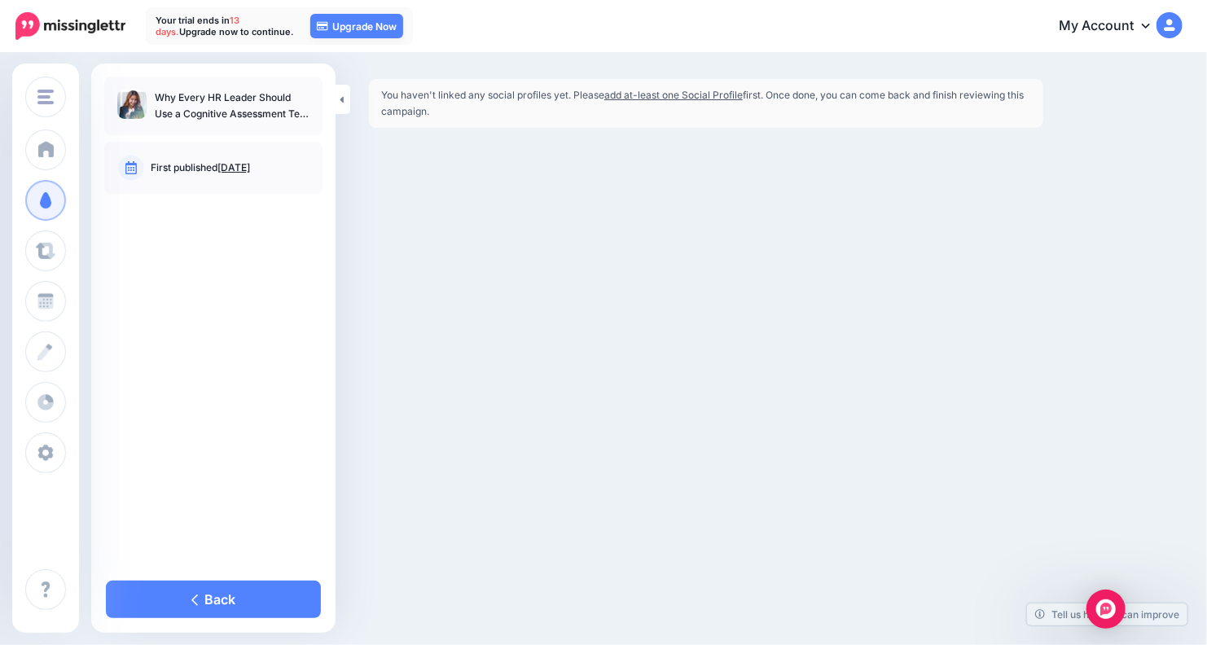
click at [678, 95] on link "add at-least one Social Profile" at bounding box center [674, 95] width 139 height 12
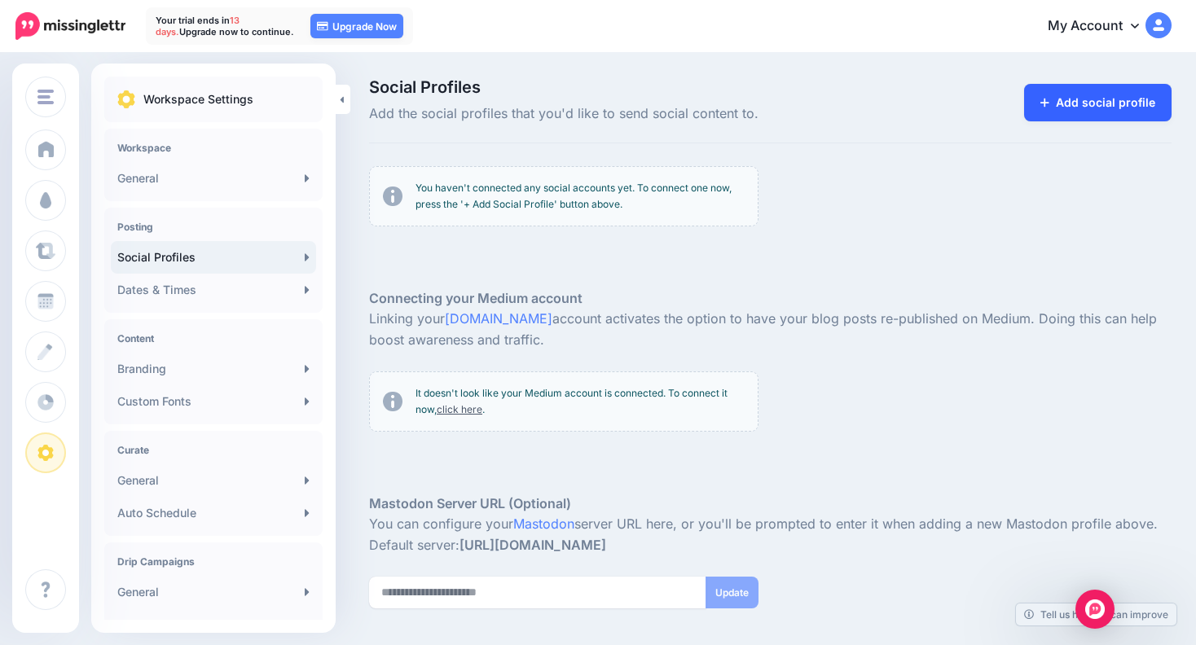
click at [1110, 88] on link "Add social profile" at bounding box center [1097, 102] width 147 height 37
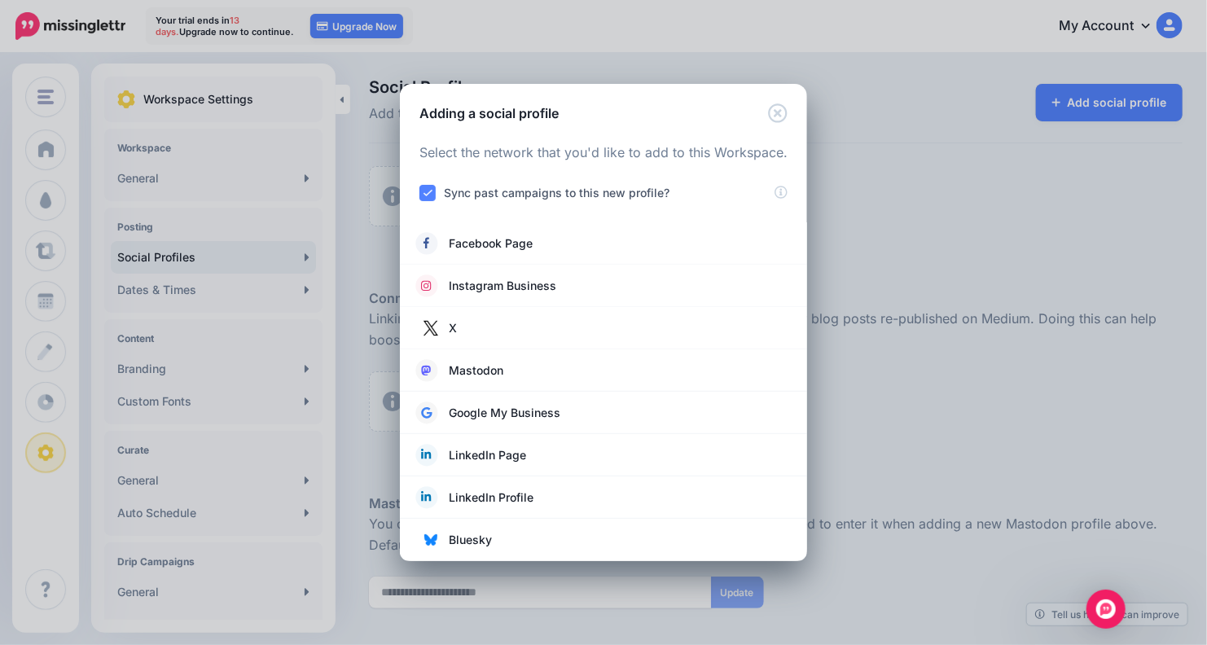
click at [934, 297] on div "Adding a social profile Loading Select the network that you'd like to add to th…" at bounding box center [603, 322] width 1207 height 645
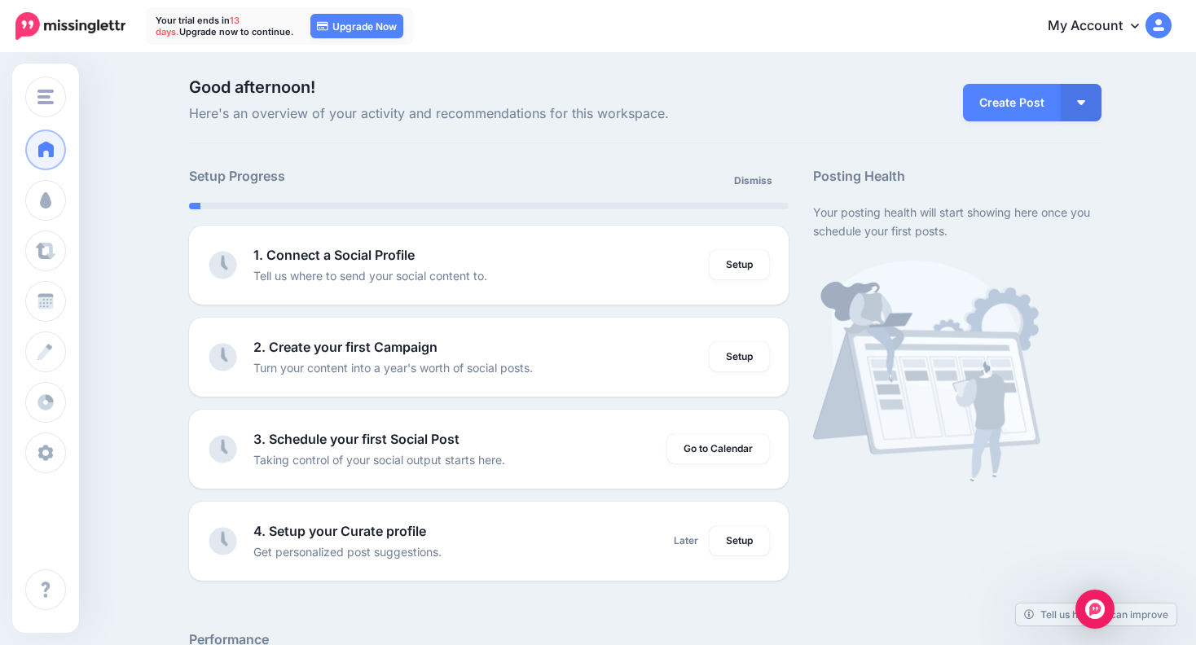
click at [1116, 23] on link "My Account" at bounding box center [1101, 27] width 140 height 40
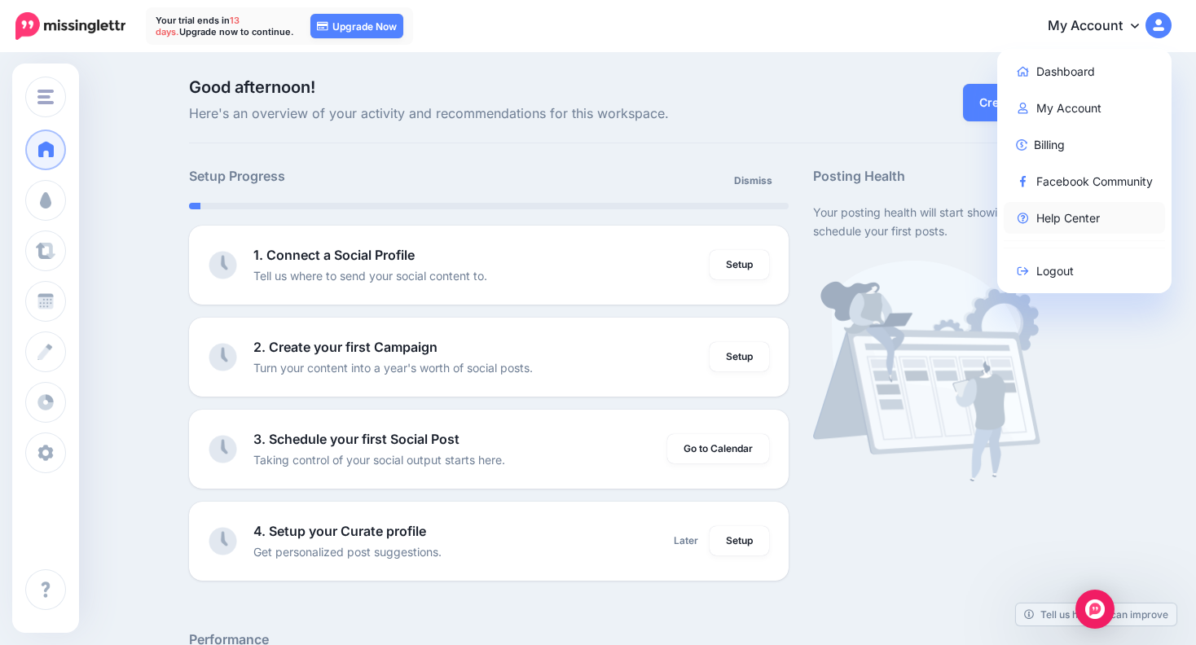
click at [1052, 213] on link "Help Center" at bounding box center [1085, 218] width 162 height 32
